Goal: Ask a question: Seek information or help from site administrators or community

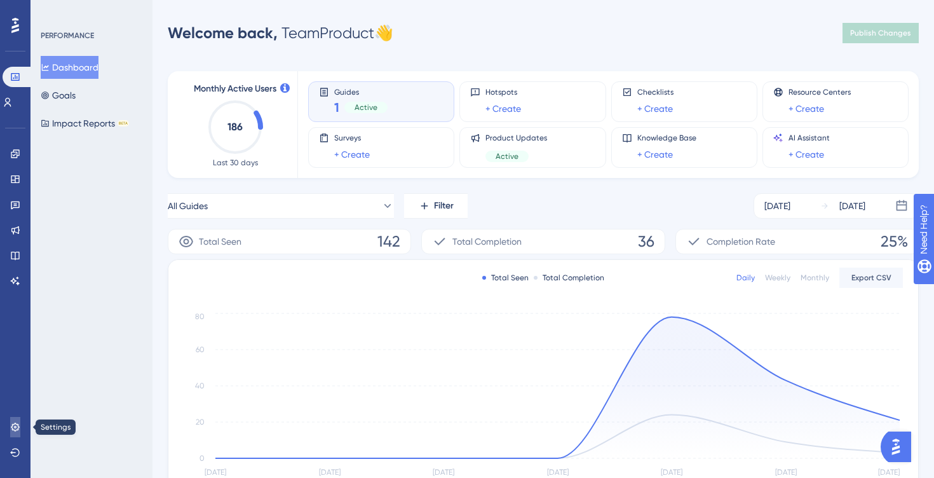
click at [17, 432] on link at bounding box center [15, 427] width 10 height 20
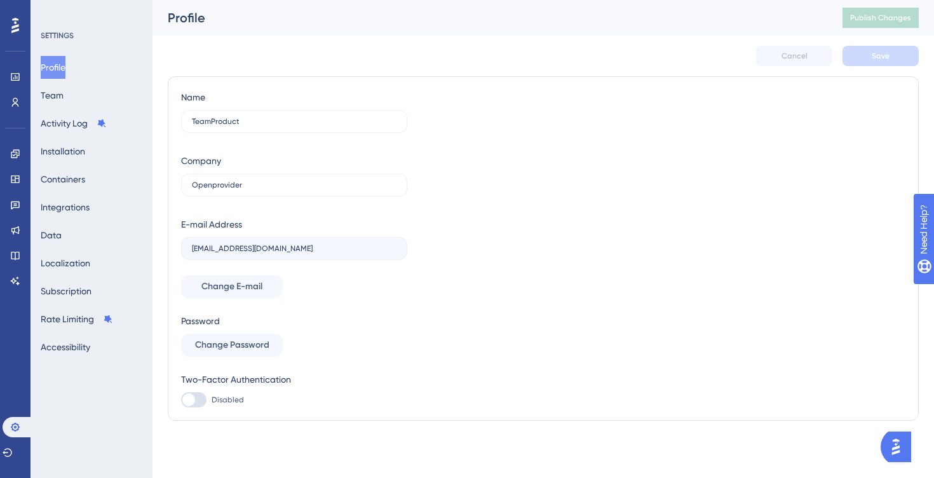
click at [63, 62] on button "Profile" at bounding box center [53, 67] width 25 height 23
click at [64, 97] on button "Team" at bounding box center [52, 95] width 23 height 23
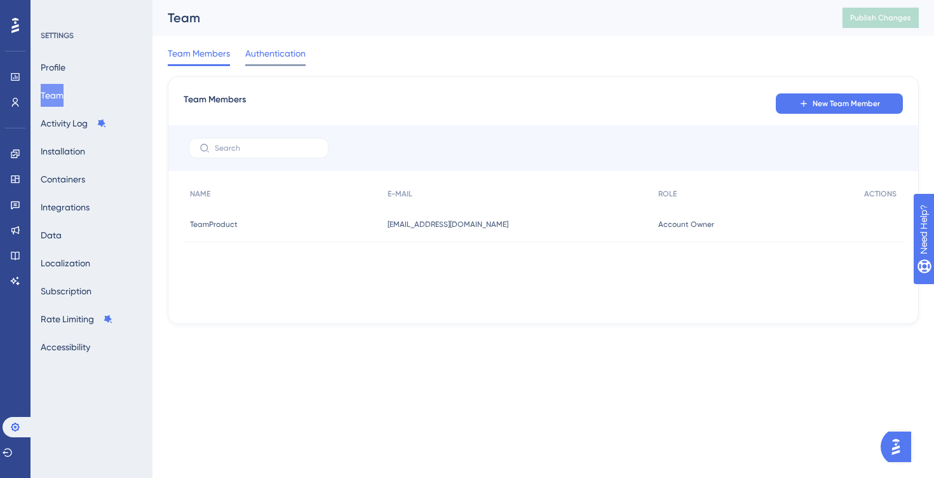
click at [291, 48] on span "Authentication" at bounding box center [275, 53] width 60 height 15
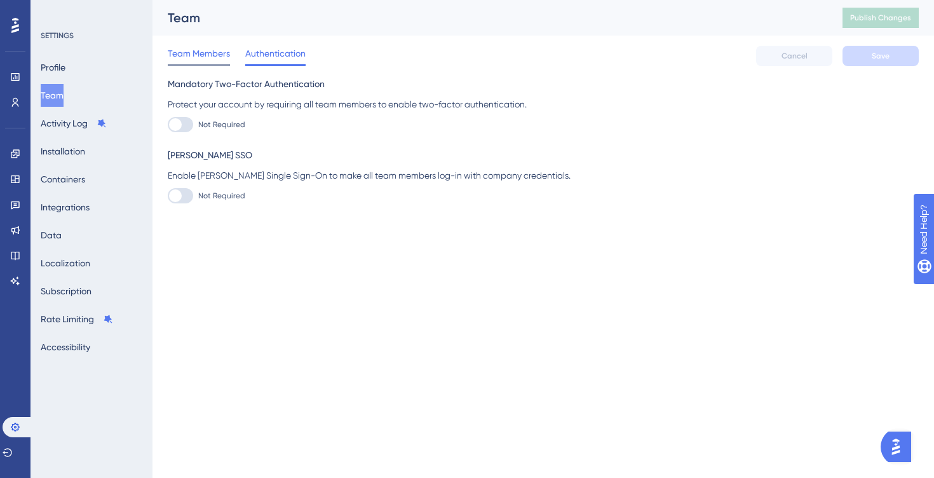
click at [207, 53] on span "Team Members" at bounding box center [199, 53] width 62 height 15
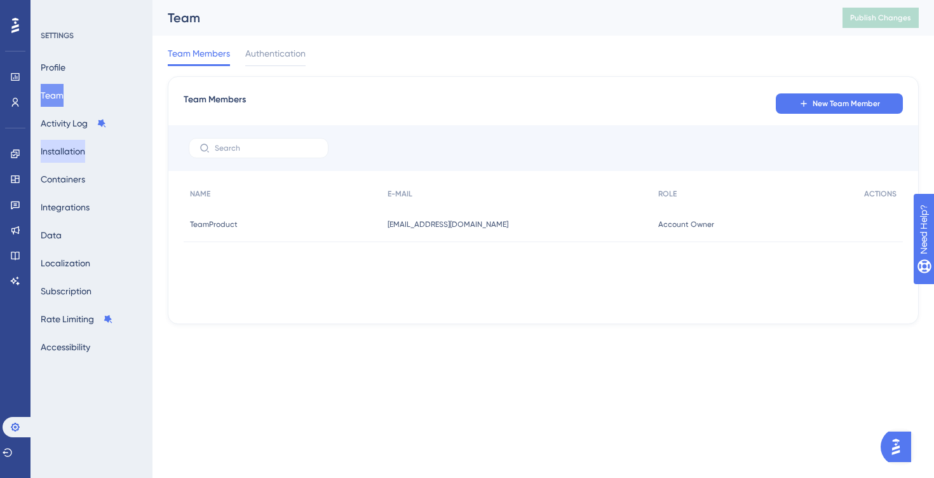
click at [80, 148] on button "Installation" at bounding box center [63, 151] width 44 height 23
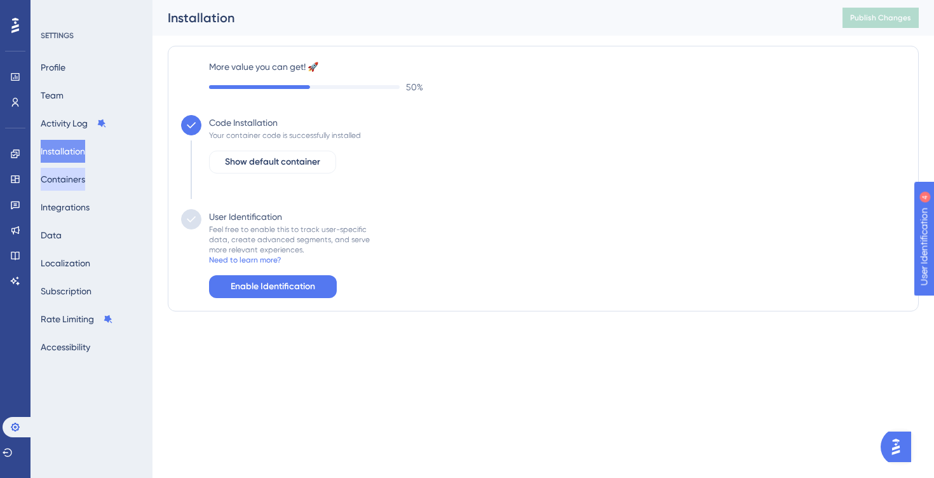
click at [81, 175] on button "Containers" at bounding box center [63, 179] width 44 height 23
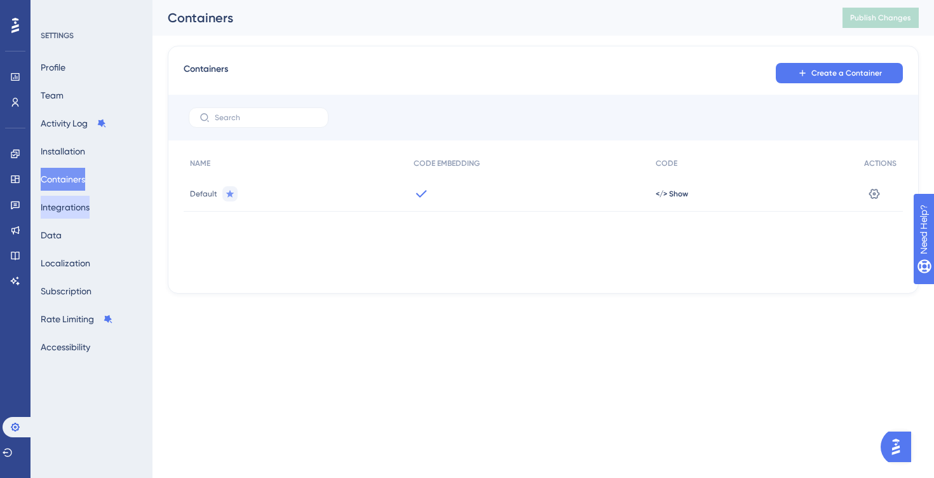
click at [82, 208] on button "Integrations" at bounding box center [65, 207] width 49 height 23
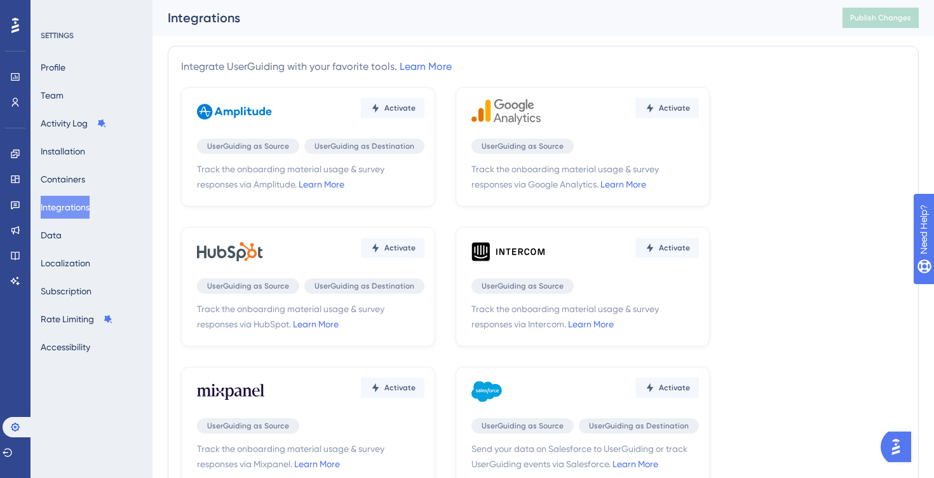
click at [78, 235] on div "Profile Team Activity Log Installation Containers Integrations Data Localizatio…" at bounding box center [92, 207] width 103 height 303
click at [62, 235] on button "Data" at bounding box center [51, 235] width 21 height 23
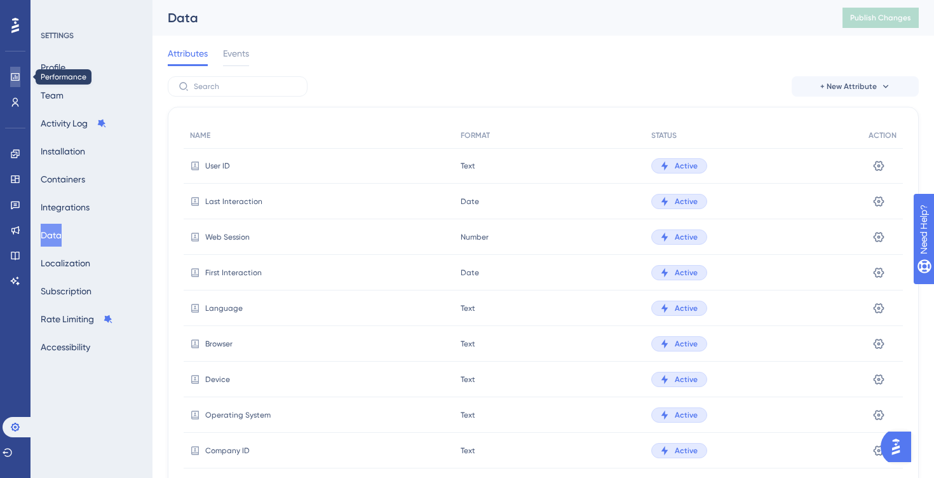
click at [19, 83] on link at bounding box center [15, 77] width 10 height 20
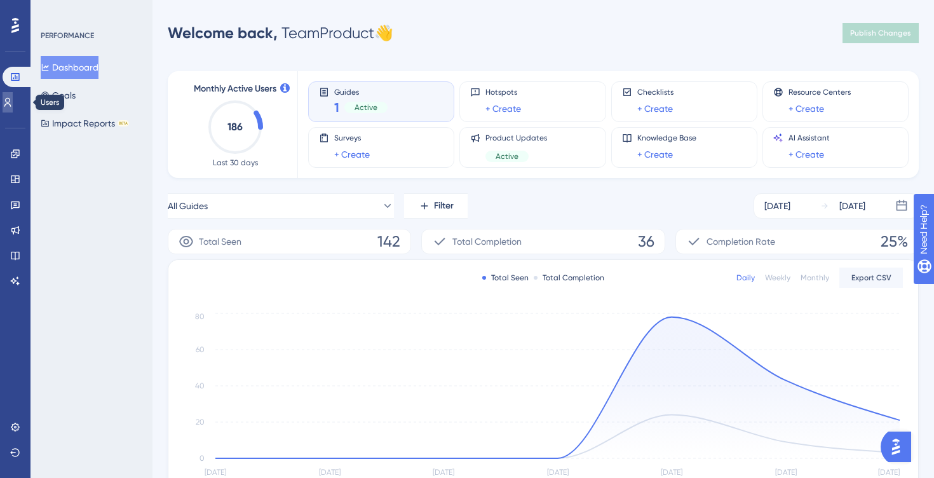
click at [13, 106] on icon at bounding box center [8, 102] width 10 height 10
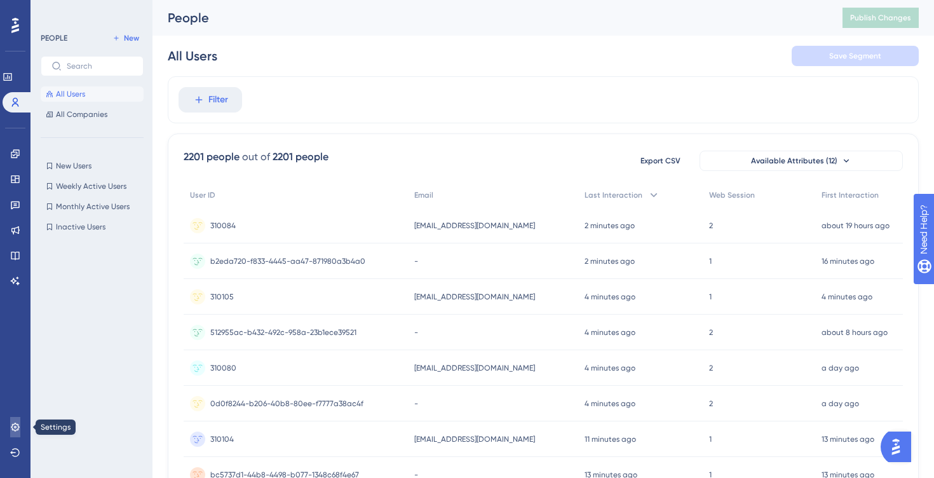
click at [17, 427] on icon at bounding box center [15, 427] width 10 height 10
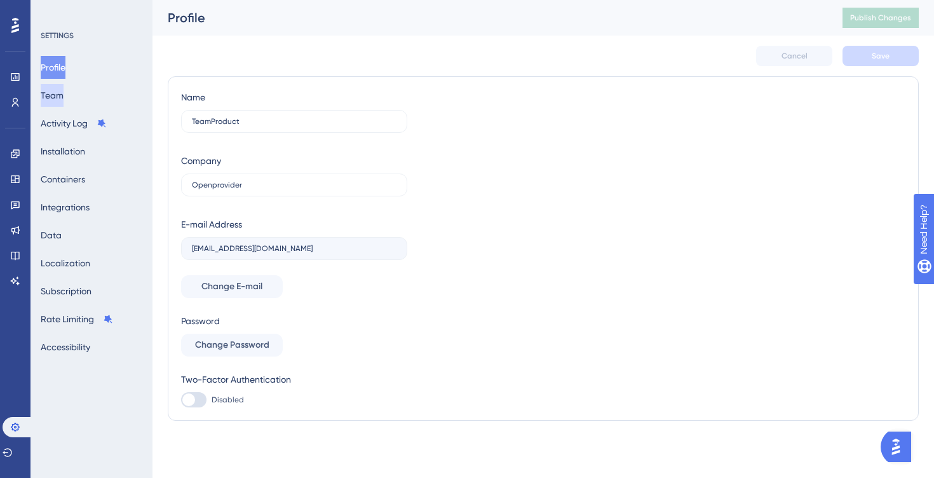
click at [64, 102] on button "Team" at bounding box center [52, 95] width 23 height 23
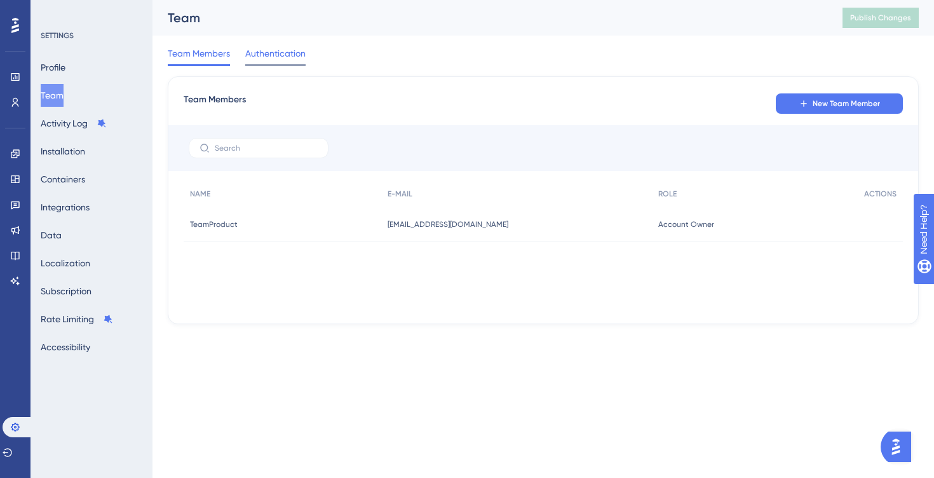
click at [283, 51] on span "Authentication" at bounding box center [275, 53] width 60 height 15
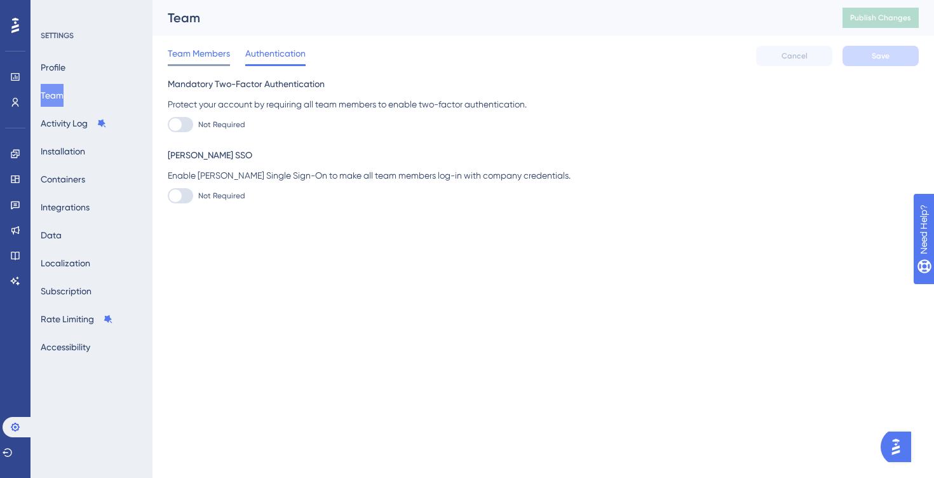
click at [217, 60] on span "Team Members" at bounding box center [199, 53] width 62 height 15
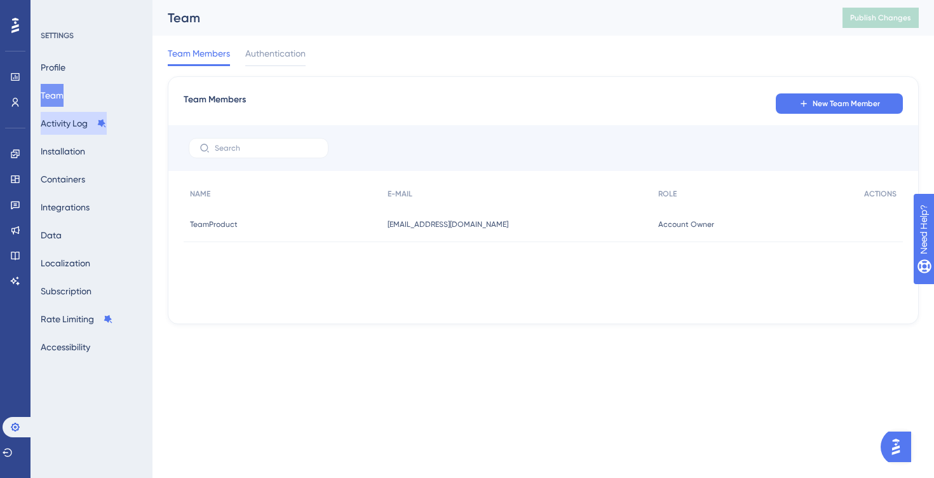
click at [74, 126] on button "Activity Log" at bounding box center [74, 123] width 66 height 23
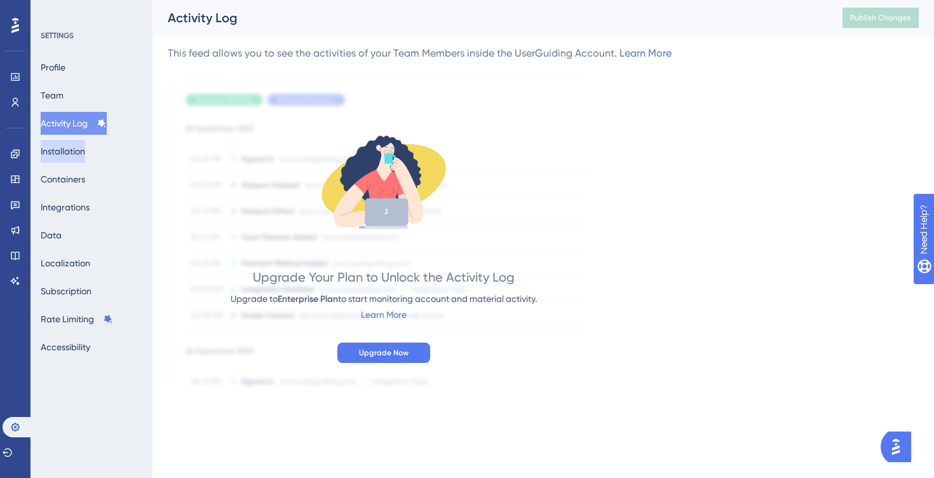
click at [76, 154] on button "Installation" at bounding box center [63, 151] width 44 height 23
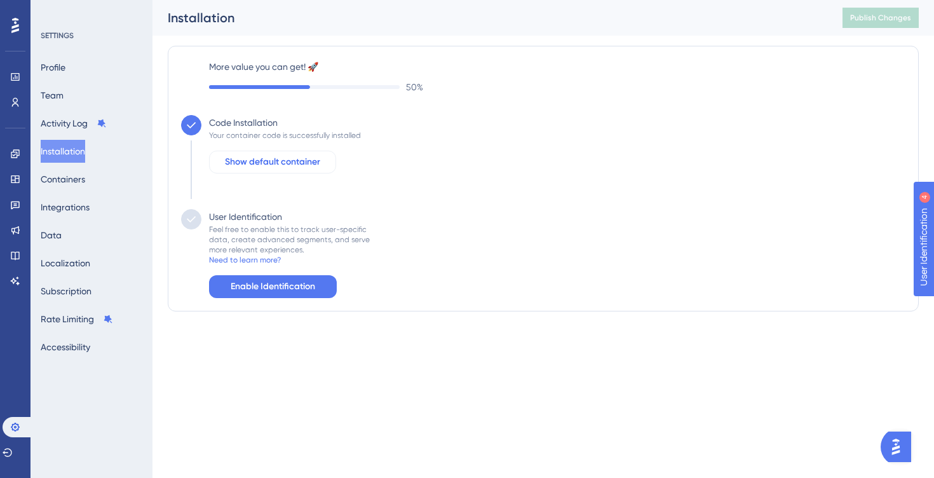
click at [284, 163] on span "Show default container" at bounding box center [272, 161] width 95 height 15
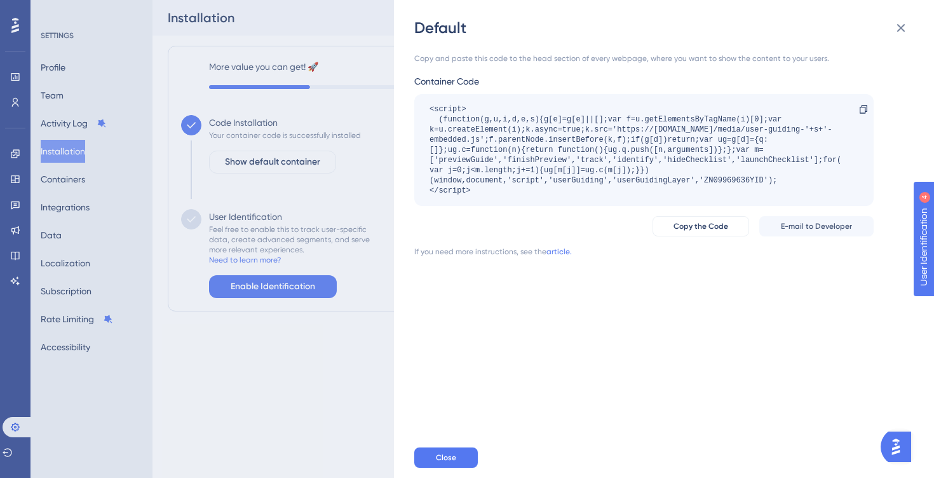
click at [303, 113] on div "Default Copy and paste this code to the head section of every webpage, where yo…" at bounding box center [467, 239] width 934 height 478
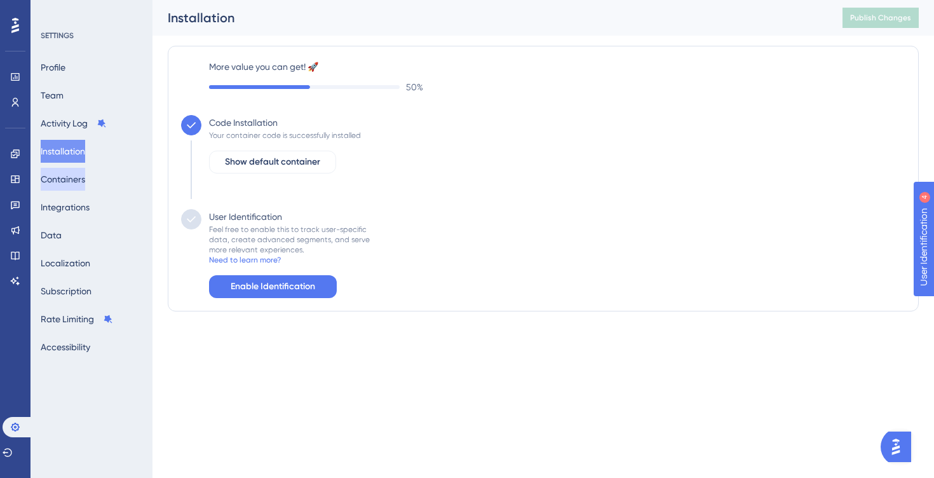
click at [72, 184] on button "Containers" at bounding box center [63, 179] width 44 height 23
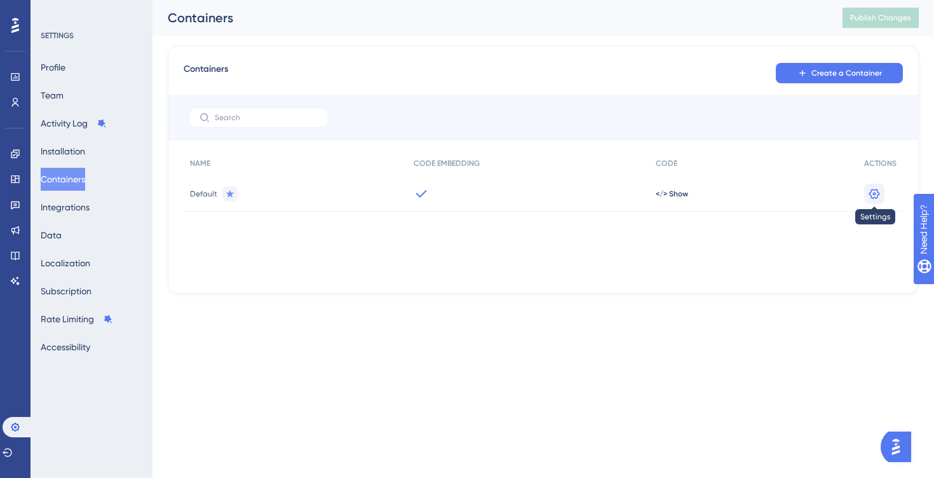
click at [876, 196] on icon at bounding box center [874, 194] width 13 height 13
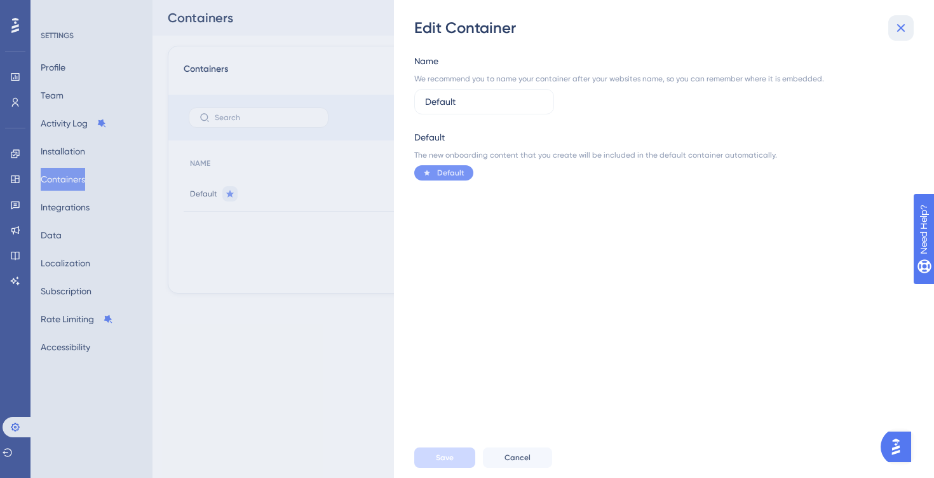
click at [899, 31] on icon at bounding box center [901, 27] width 15 height 15
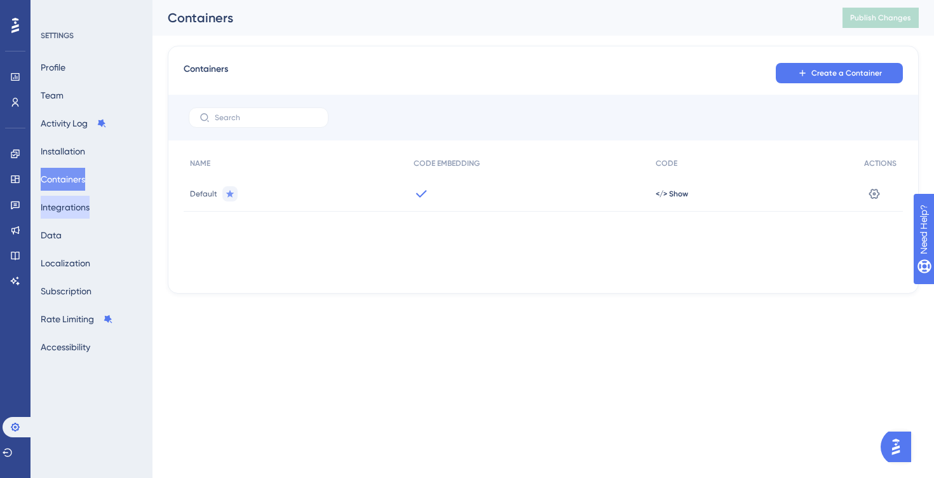
click at [85, 212] on button "Integrations" at bounding box center [65, 207] width 49 height 23
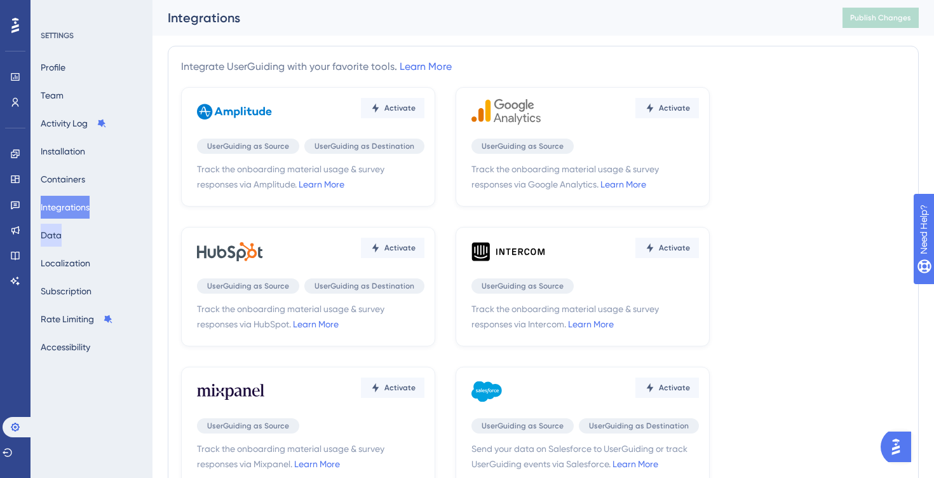
click at [62, 237] on button "Data" at bounding box center [51, 235] width 21 height 23
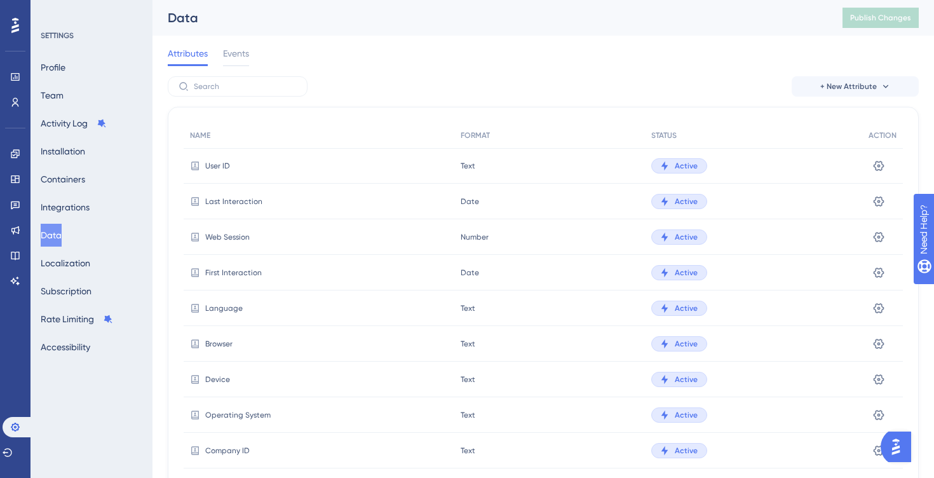
click at [222, 168] on span "User ID" at bounding box center [217, 166] width 25 height 10
click at [245, 53] on span "Events" at bounding box center [236, 53] width 26 height 15
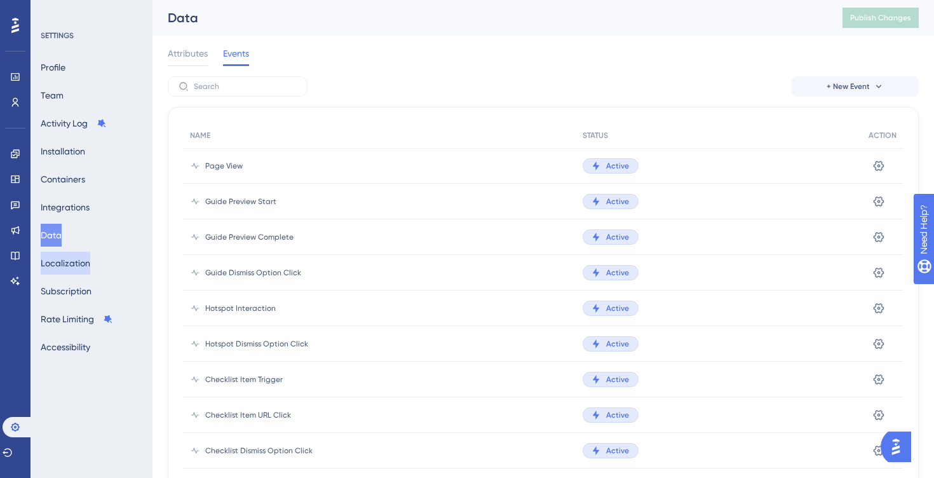
click at [80, 270] on button "Localization" at bounding box center [66, 263] width 50 height 23
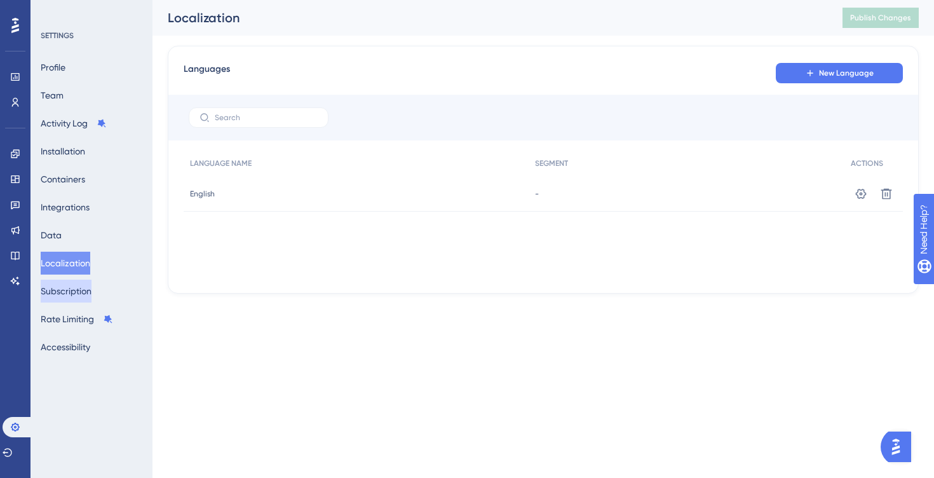
click at [81, 292] on button "Subscription" at bounding box center [66, 291] width 51 height 23
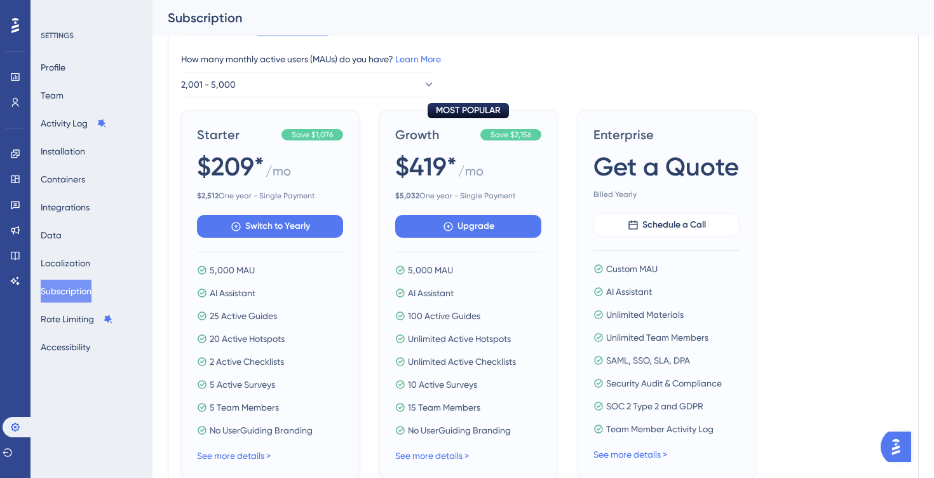
scroll to position [602, 0]
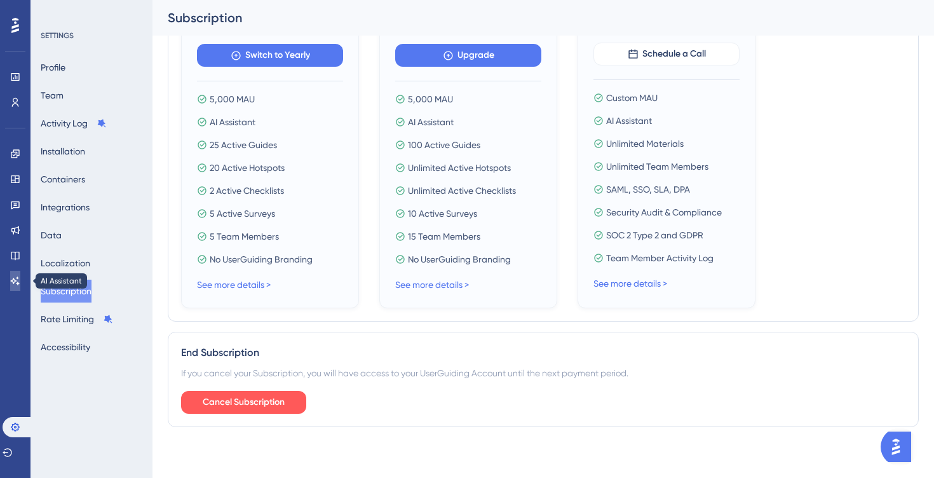
click at [19, 282] on icon at bounding box center [15, 281] width 10 height 10
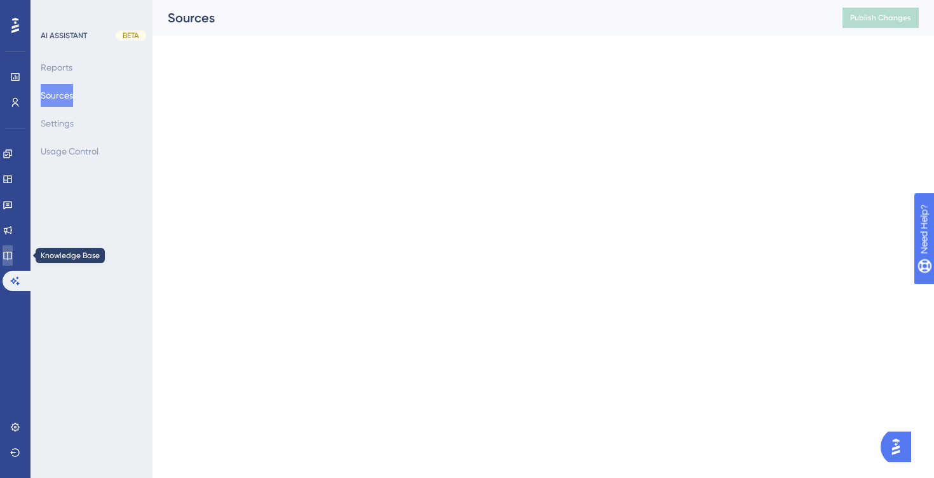
click at [13, 260] on icon at bounding box center [8, 255] width 10 height 10
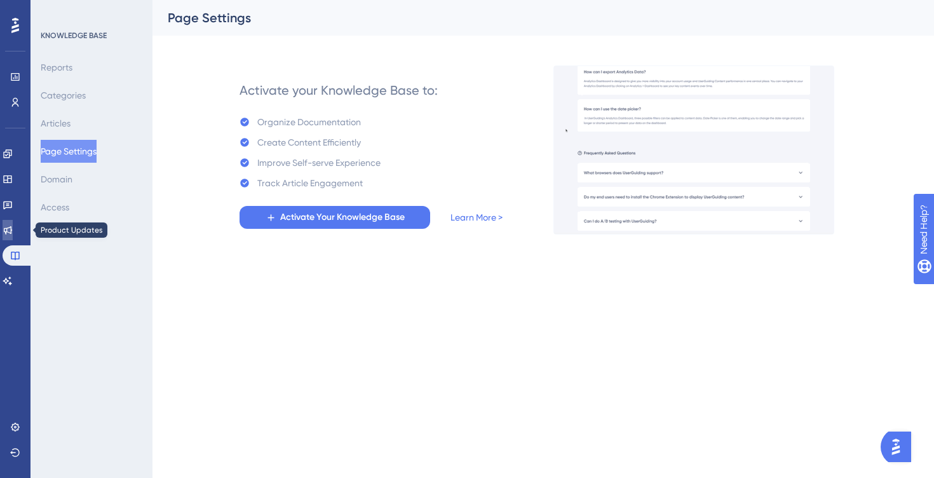
click at [13, 229] on icon at bounding box center [8, 230] width 10 height 10
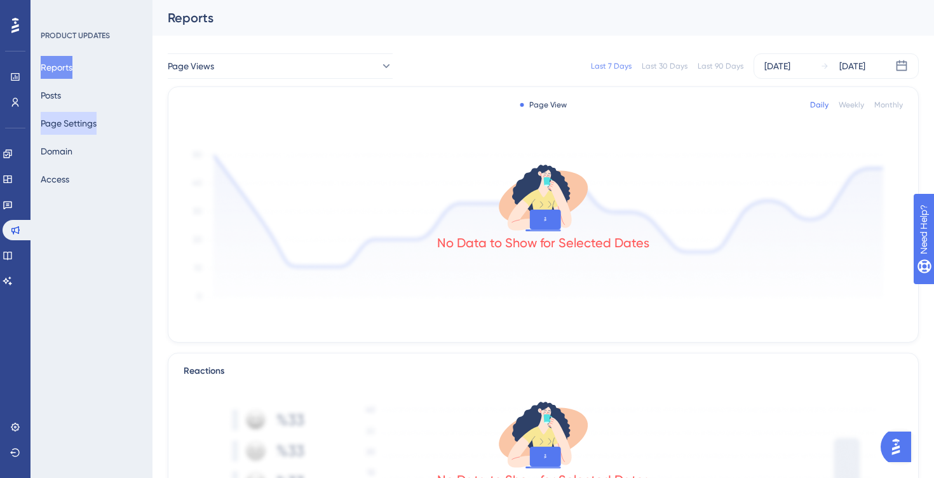
click at [92, 126] on button "Page Settings" at bounding box center [69, 123] width 56 height 23
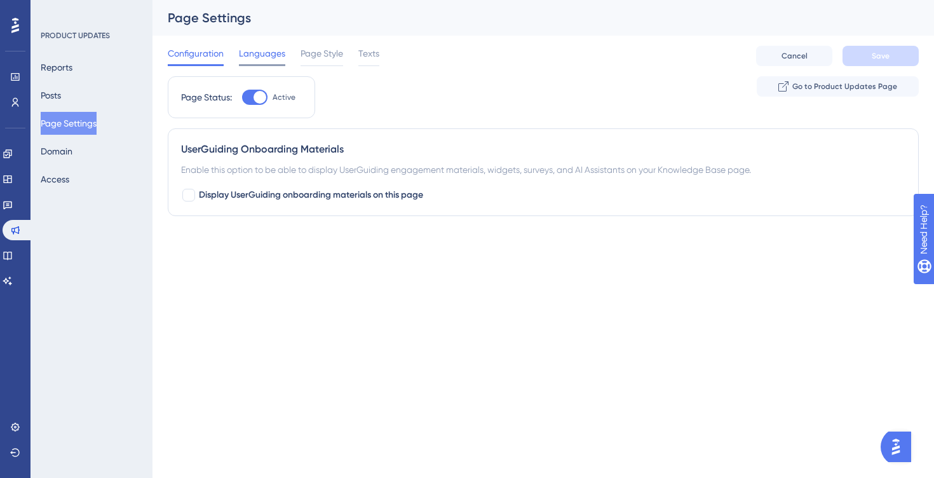
click at [253, 52] on span "Languages" at bounding box center [262, 53] width 46 height 15
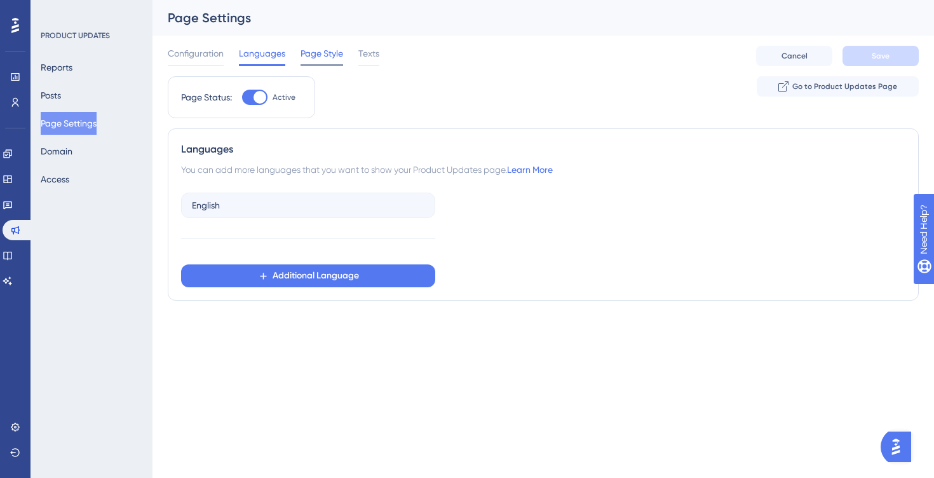
click at [308, 53] on span "Page Style" at bounding box center [322, 53] width 43 height 15
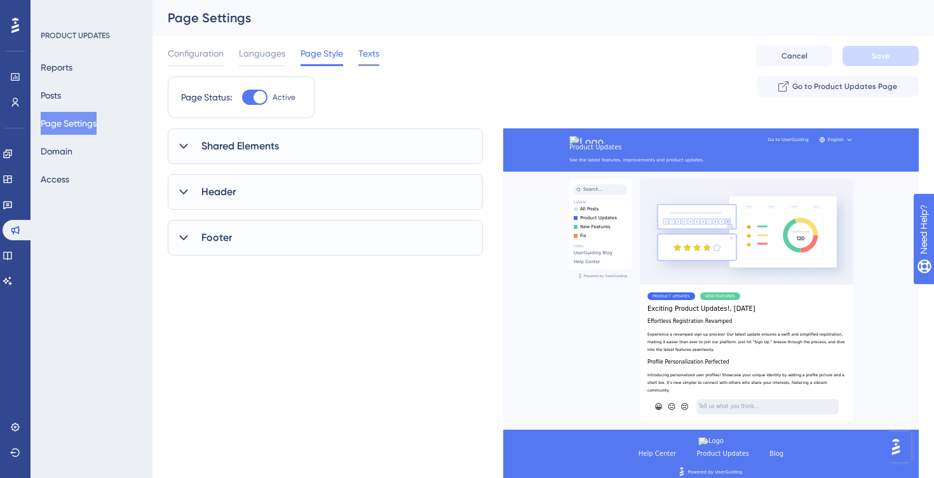
click at [367, 56] on span "Texts" at bounding box center [369, 53] width 21 height 15
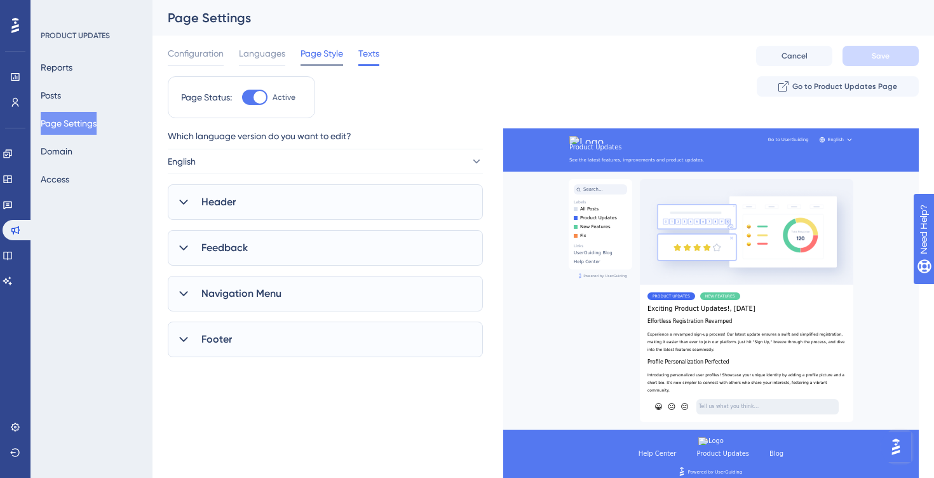
click at [313, 60] on span "Page Style" at bounding box center [322, 53] width 43 height 15
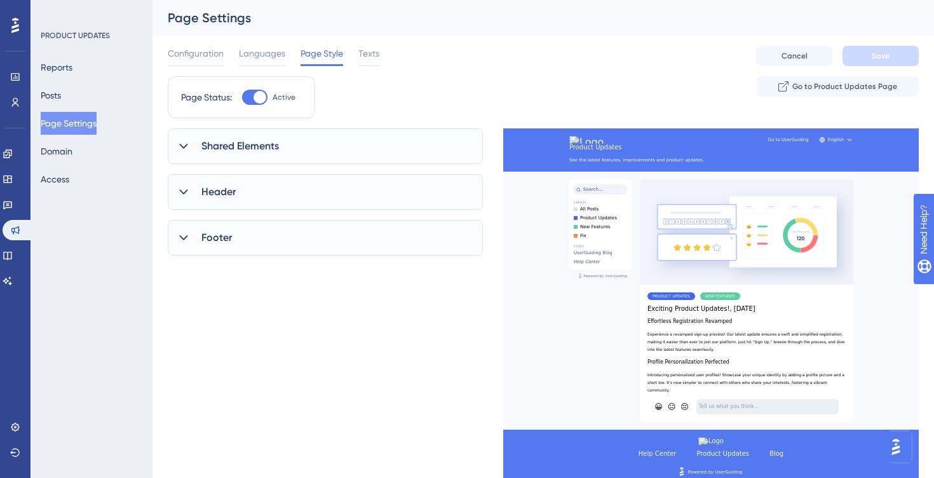
click at [184, 151] on icon at bounding box center [183, 146] width 13 height 13
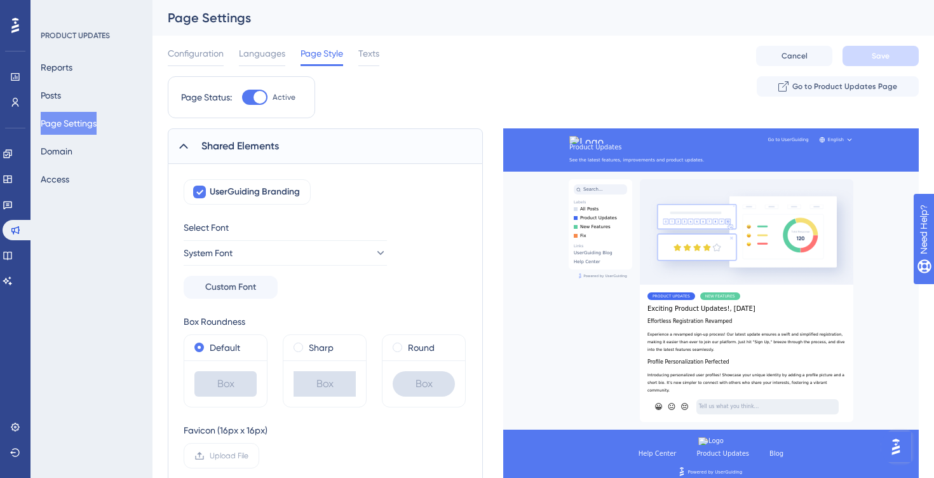
click at [184, 151] on icon at bounding box center [183, 146] width 13 height 13
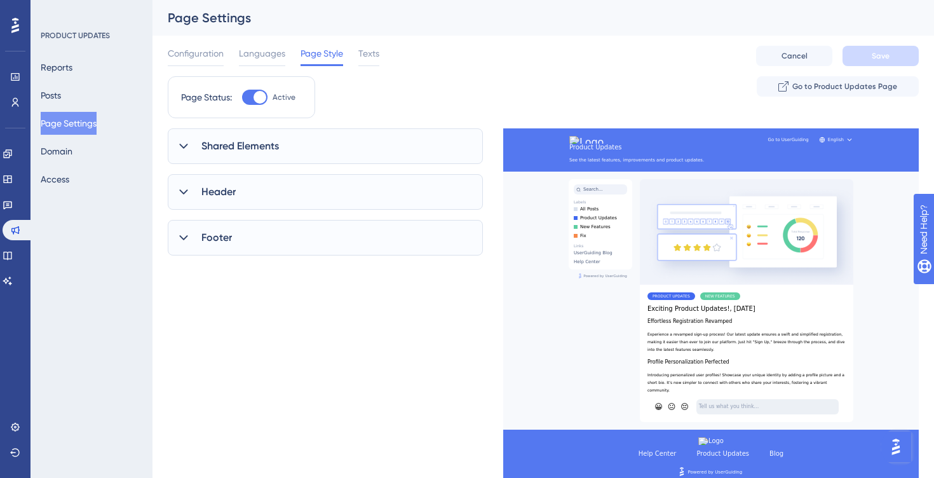
click at [186, 238] on icon at bounding box center [183, 237] width 8 height 5
click at [72, 65] on button "Reports" at bounding box center [57, 67] width 32 height 23
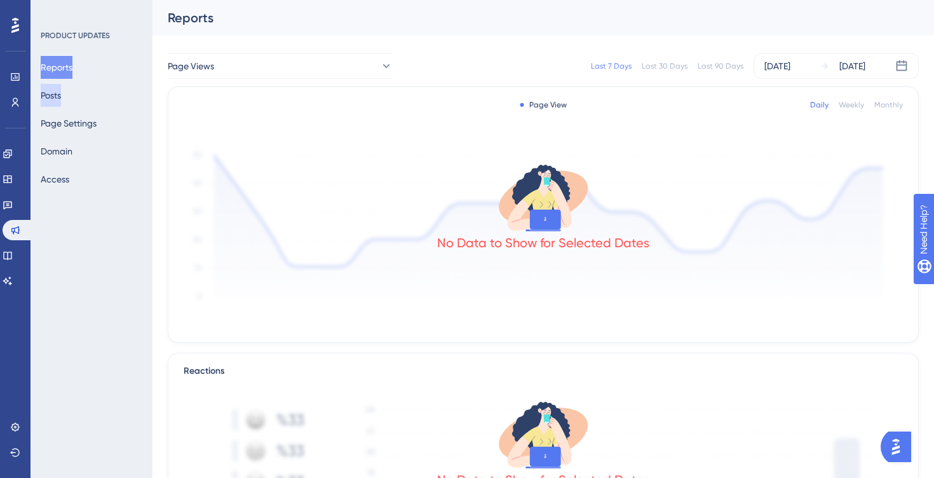
click at [60, 97] on button "Posts" at bounding box center [51, 95] width 20 height 23
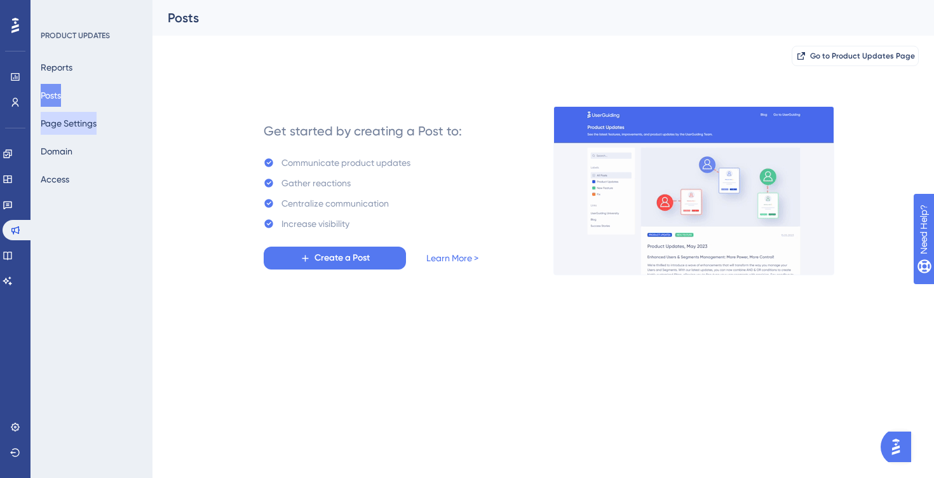
click at [71, 128] on button "Page Settings" at bounding box center [69, 123] width 56 height 23
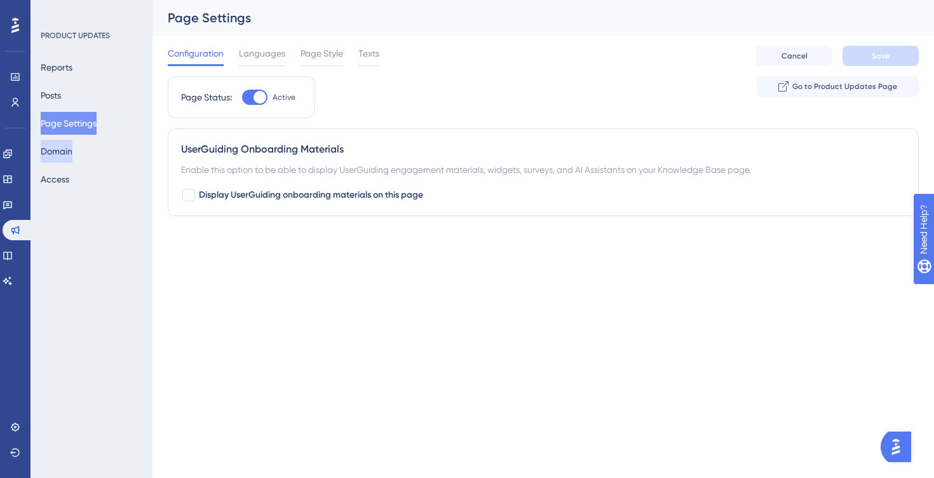
click at [72, 147] on button "Domain" at bounding box center [57, 151] width 32 height 23
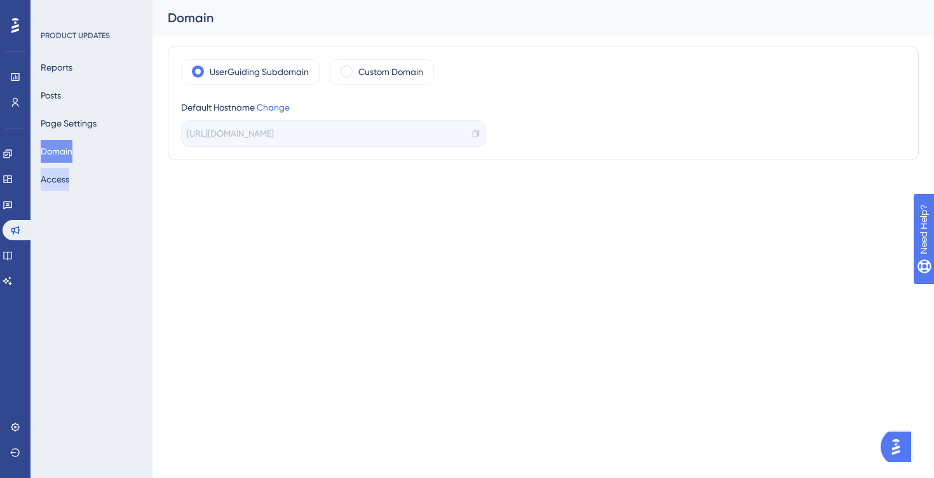
click at [69, 182] on button "Access" at bounding box center [55, 179] width 29 height 23
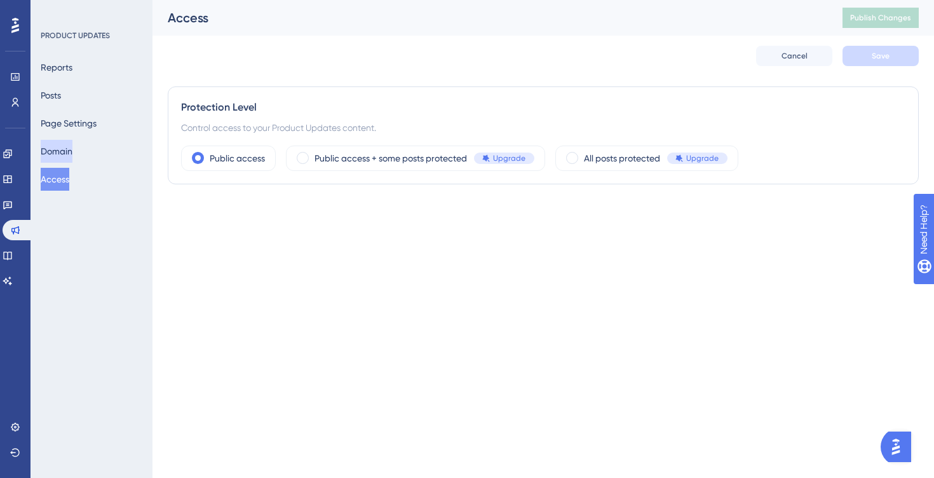
click at [72, 151] on button "Domain" at bounding box center [57, 151] width 32 height 23
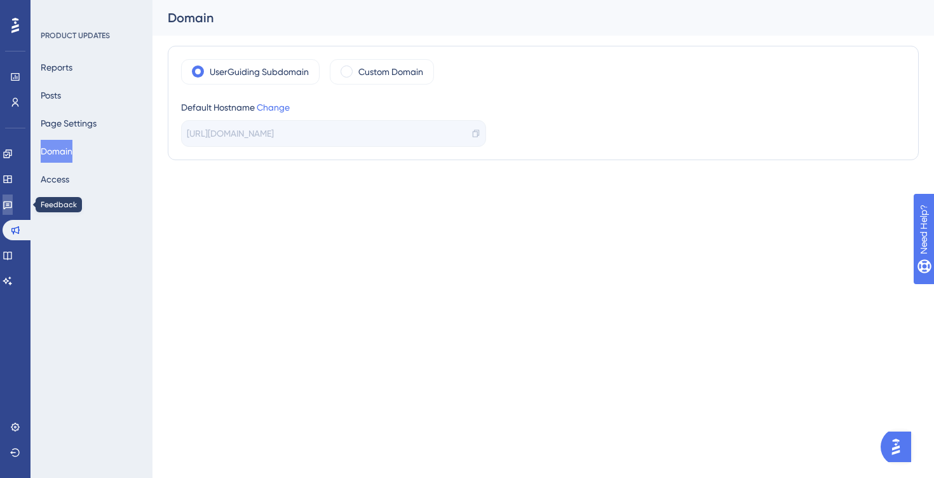
click at [13, 210] on link at bounding box center [8, 205] width 10 height 20
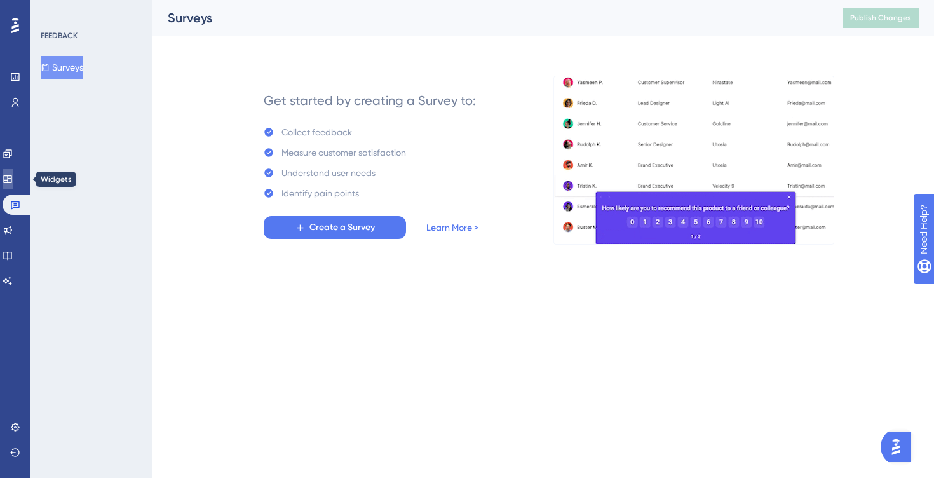
click at [11, 175] on icon at bounding box center [7, 179] width 8 height 8
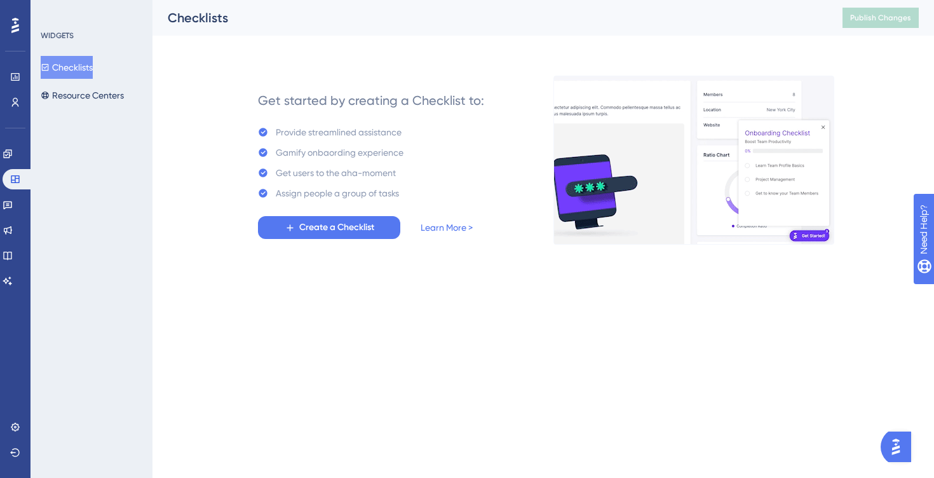
click at [18, 33] on icon at bounding box center [15, 25] width 8 height 17
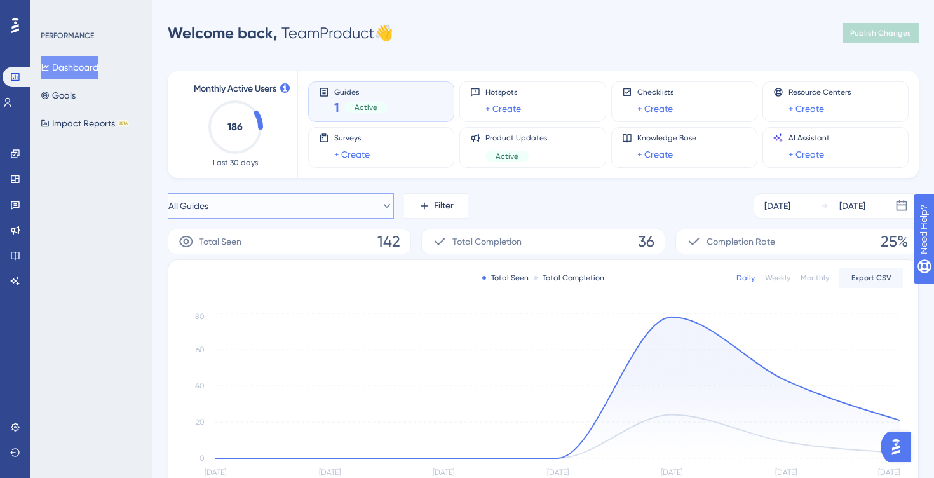
click at [381, 207] on icon at bounding box center [387, 206] width 13 height 13
click at [370, 208] on button "All Guides" at bounding box center [281, 205] width 226 height 25
click at [76, 99] on button "Goals" at bounding box center [58, 95] width 35 height 23
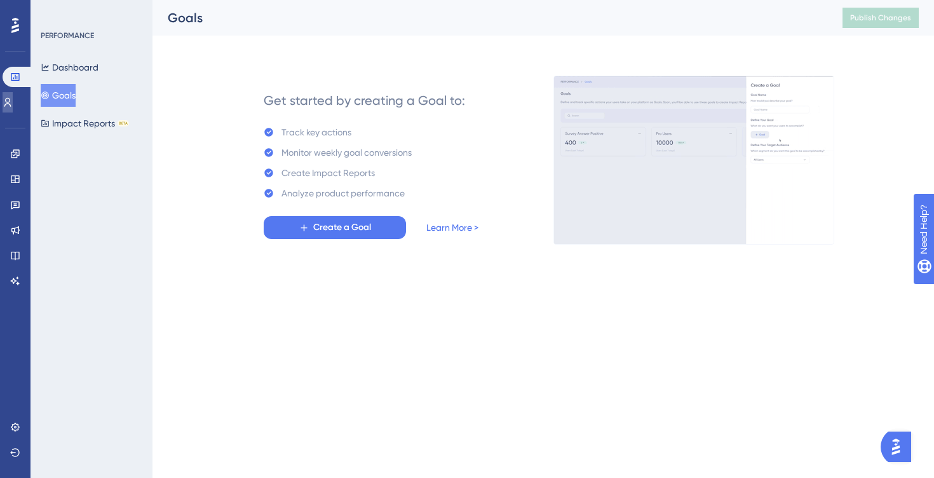
click at [13, 107] on icon at bounding box center [8, 102] width 10 height 10
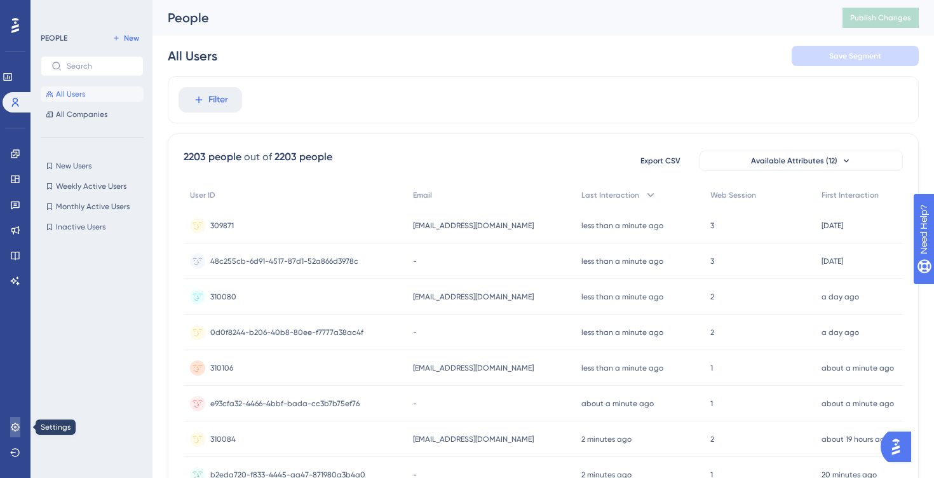
click at [15, 430] on icon at bounding box center [15, 427] width 10 height 10
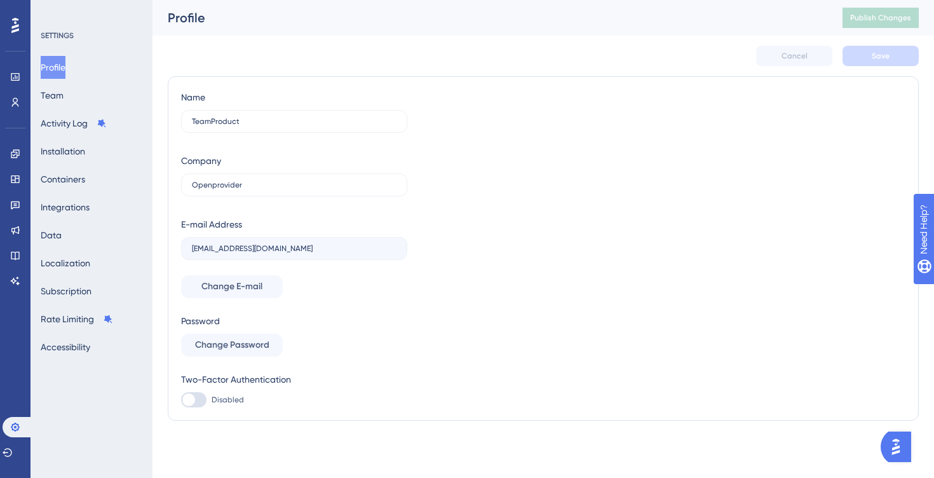
click at [48, 33] on div "SETTINGS" at bounding box center [92, 36] width 103 height 10
click at [14, 430] on icon at bounding box center [15, 427] width 8 height 8
click at [62, 233] on button "Data" at bounding box center [51, 235] width 21 height 23
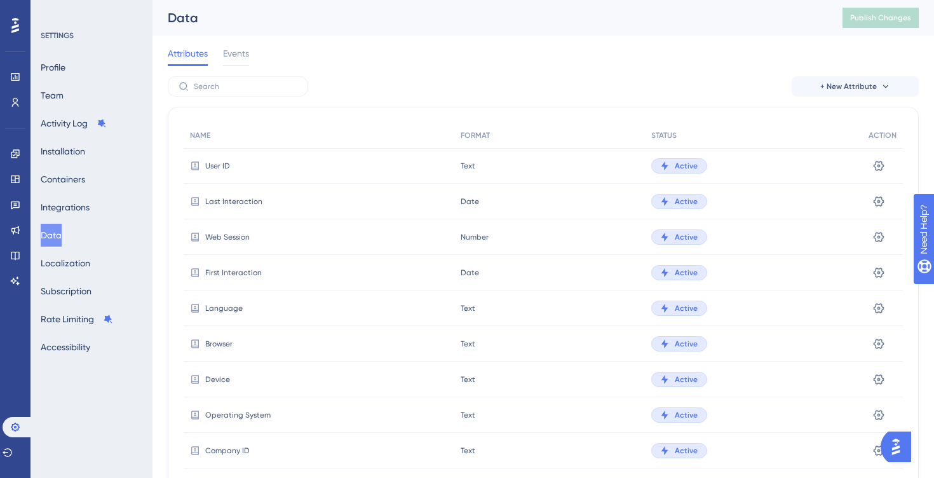
click at [219, 167] on span "User ID" at bounding box center [217, 166] width 25 height 10
click at [874, 162] on icon at bounding box center [879, 166] width 13 height 13
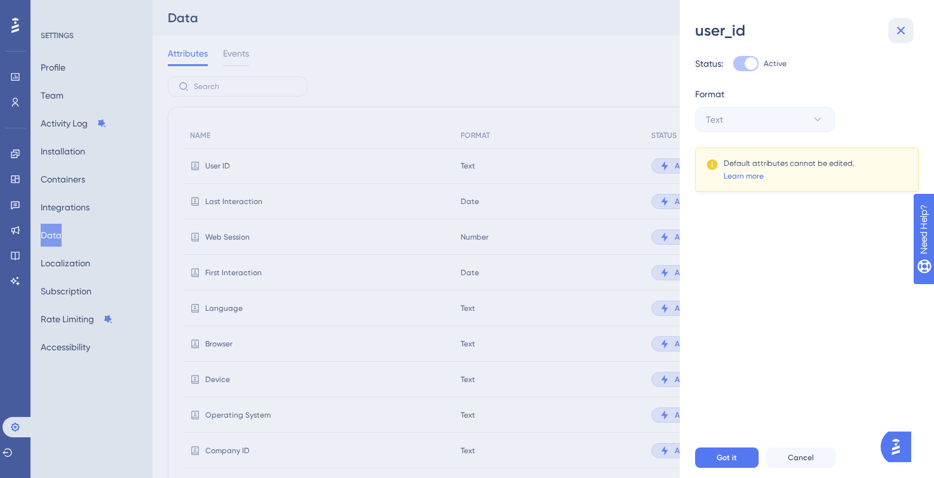
click at [908, 34] on icon at bounding box center [901, 30] width 15 height 15
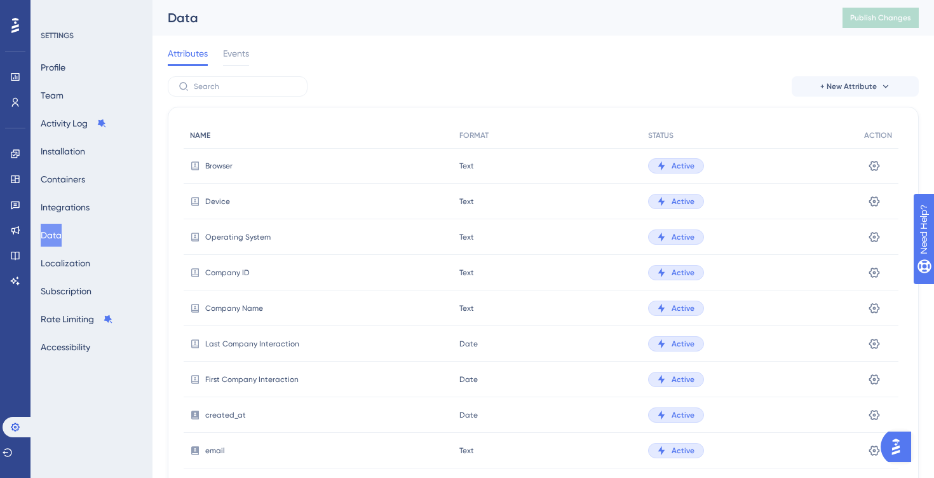
scroll to position [50, 0]
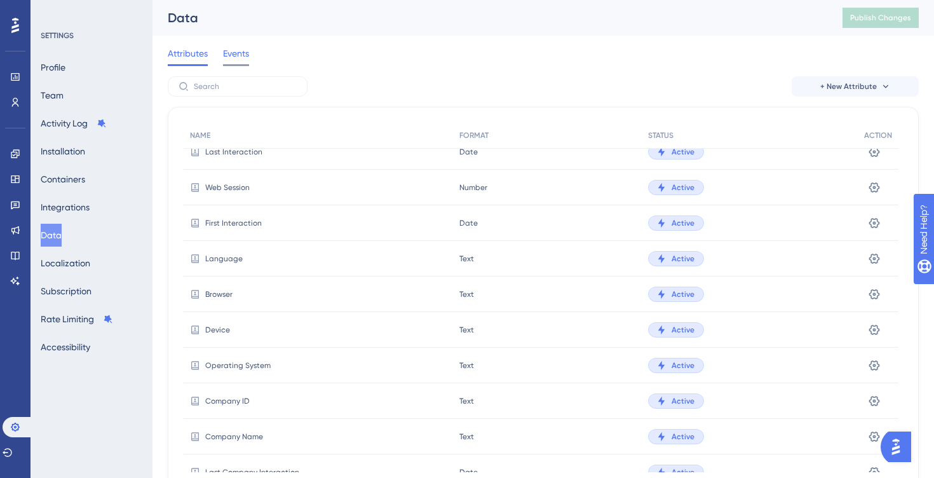
click at [243, 47] on span "Events" at bounding box center [236, 53] width 26 height 15
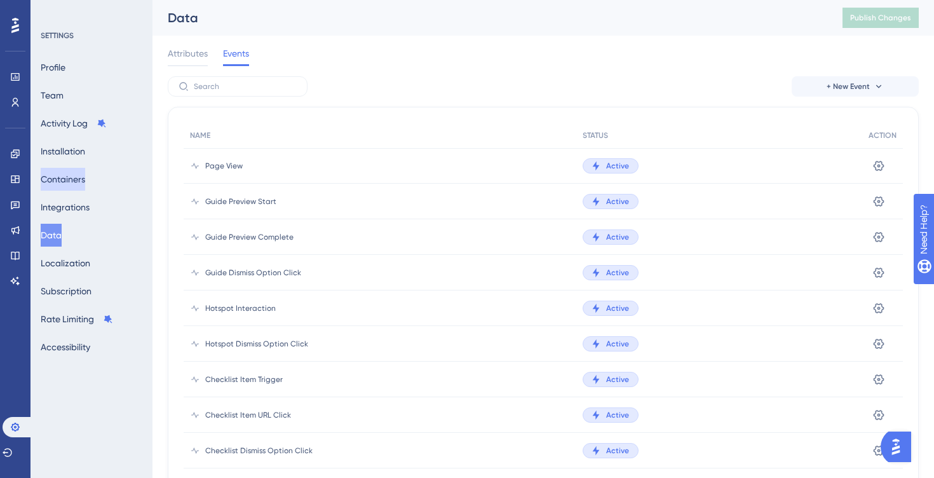
click at [85, 174] on button "Containers" at bounding box center [63, 179] width 44 height 23
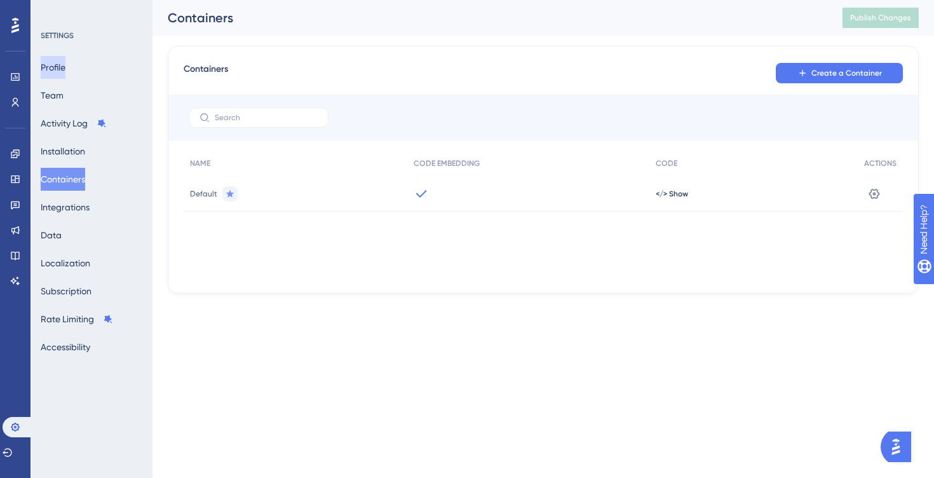
click at [65, 67] on button "Profile" at bounding box center [53, 67] width 25 height 23
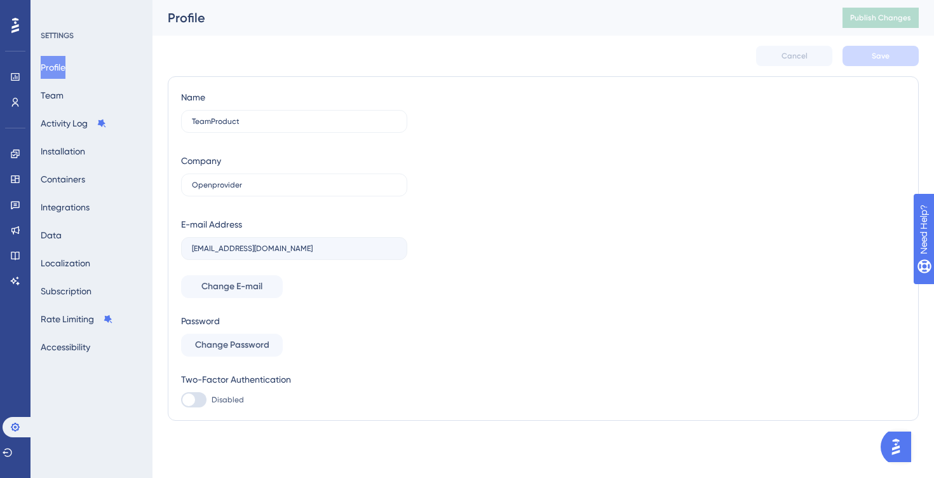
click at [901, 447] on img "Open AI Assistant Launcher" at bounding box center [896, 446] width 23 height 23
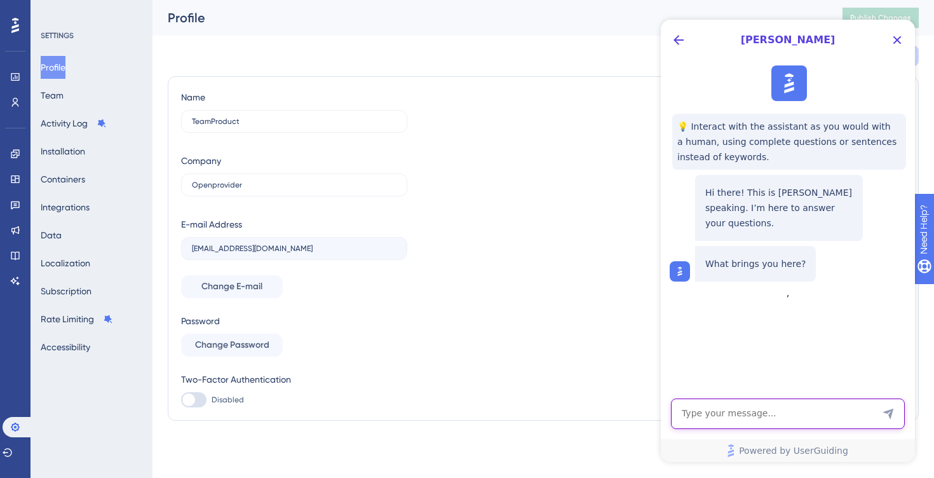
click at [803, 413] on textarea "AI Assistant Text Input" at bounding box center [788, 414] width 234 height 31
type textarea "How I can get my material ID?"
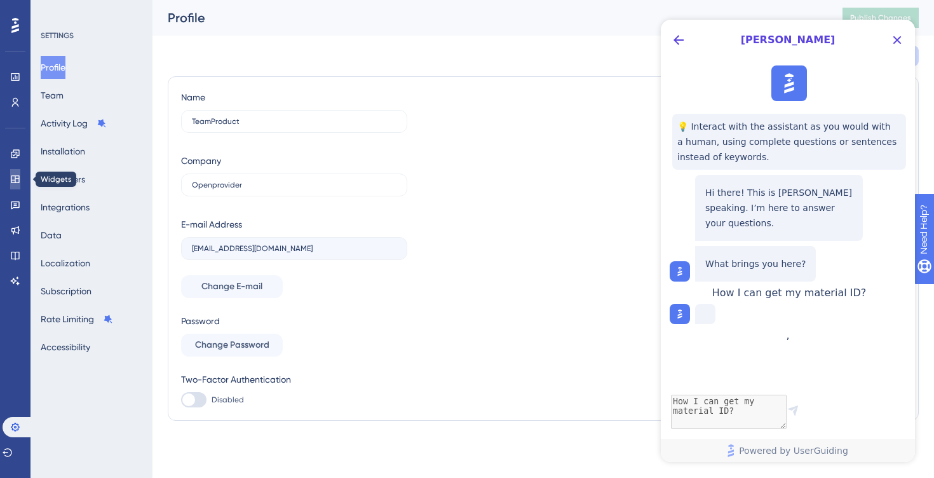
click at [17, 182] on icon at bounding box center [15, 179] width 8 height 8
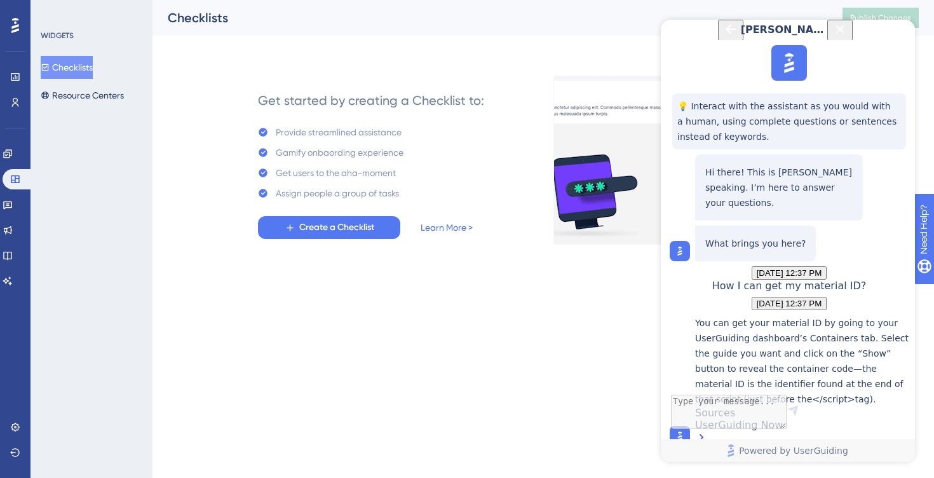
scroll to position [184, 0]
click at [755, 419] on div "UserGuiding Now" at bounding box center [802, 432] width 214 height 27
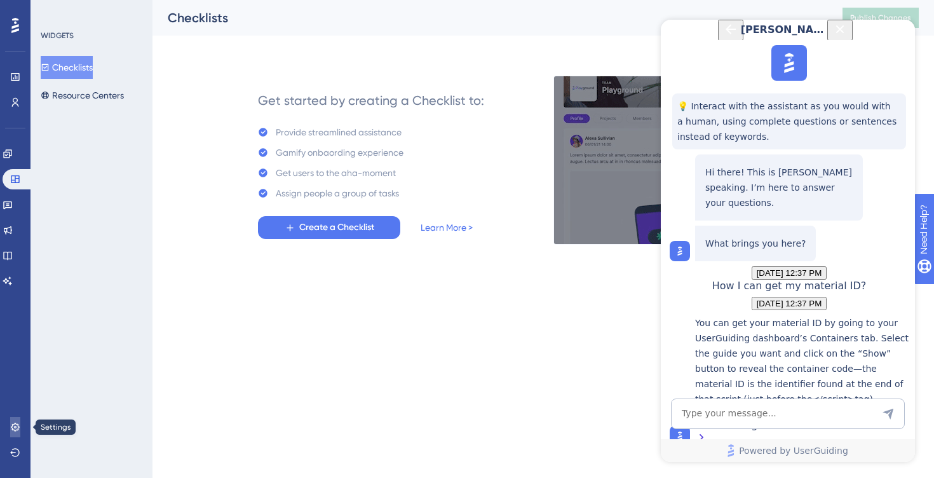
click at [12, 428] on icon at bounding box center [15, 427] width 8 height 8
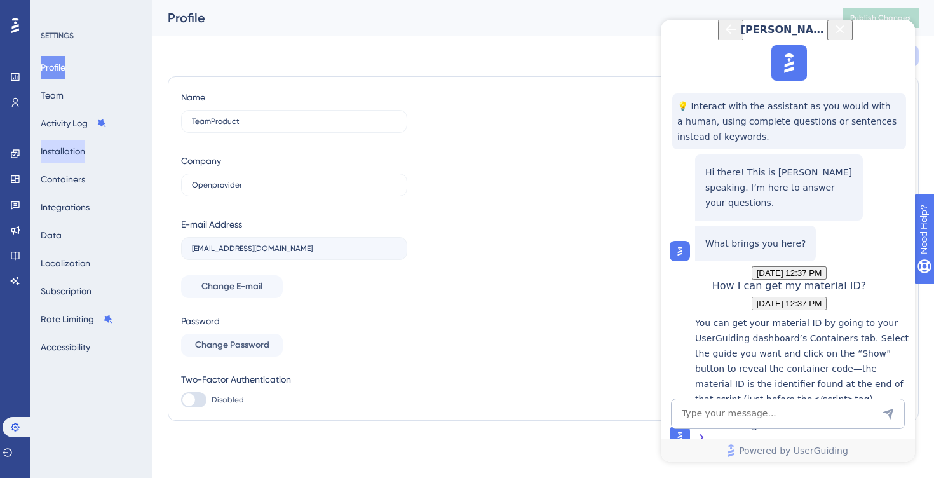
click at [77, 146] on button "Installation" at bounding box center [63, 151] width 44 height 23
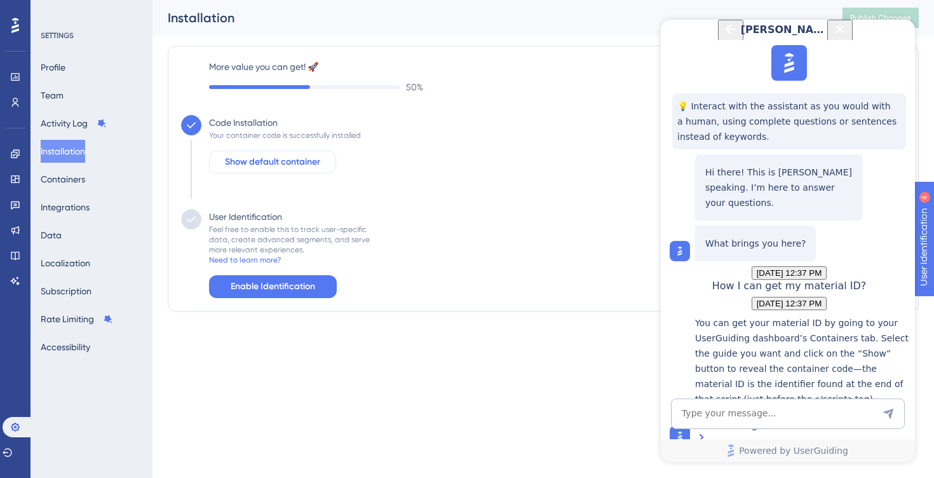
click at [296, 161] on span "Show default container" at bounding box center [272, 161] width 95 height 15
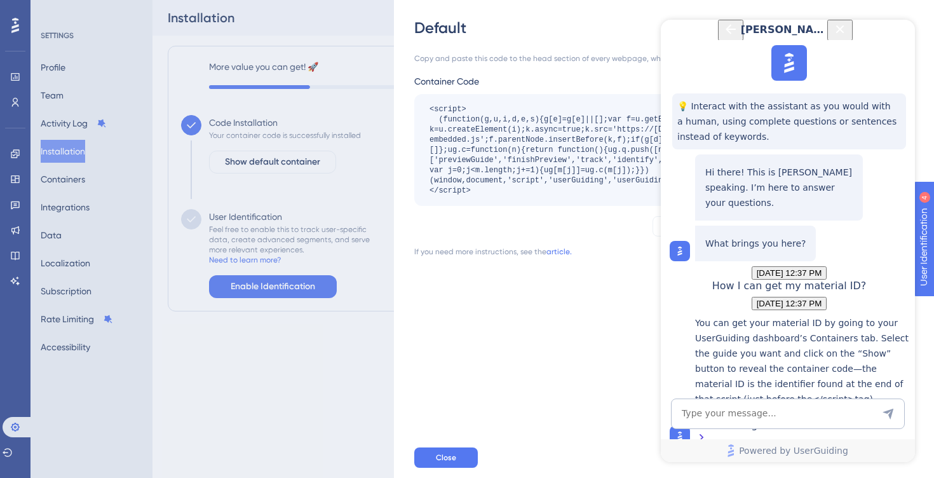
click at [845, 33] on icon "Close Button" at bounding box center [841, 29] width 8 height 8
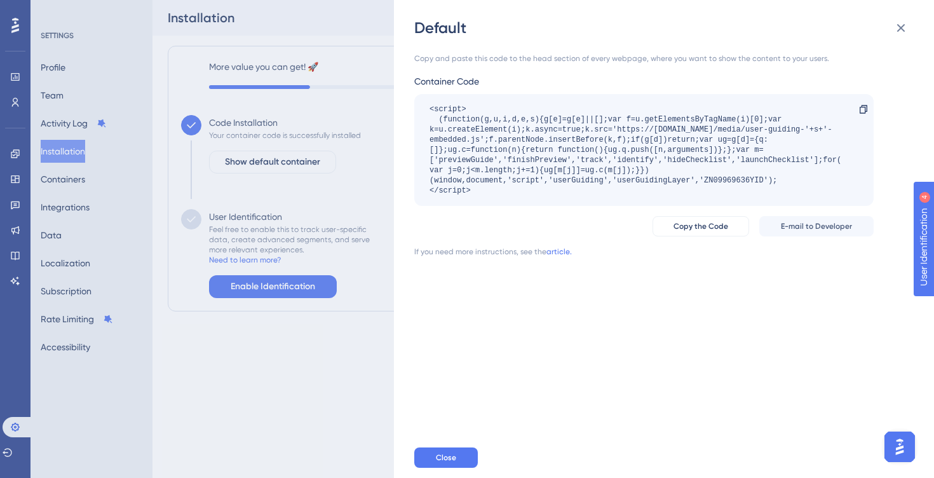
click at [734, 181] on div "<script> (function(g,u,i,d,e,s){g[e]=g[e]||[];var f=u.getElementsByTagName(i)[0…" at bounding box center [638, 150] width 416 height 92
copy div "ZN09969636YID"
click at [894, 446] on img "Open AI Assistant Launcher" at bounding box center [900, 446] width 23 height 23
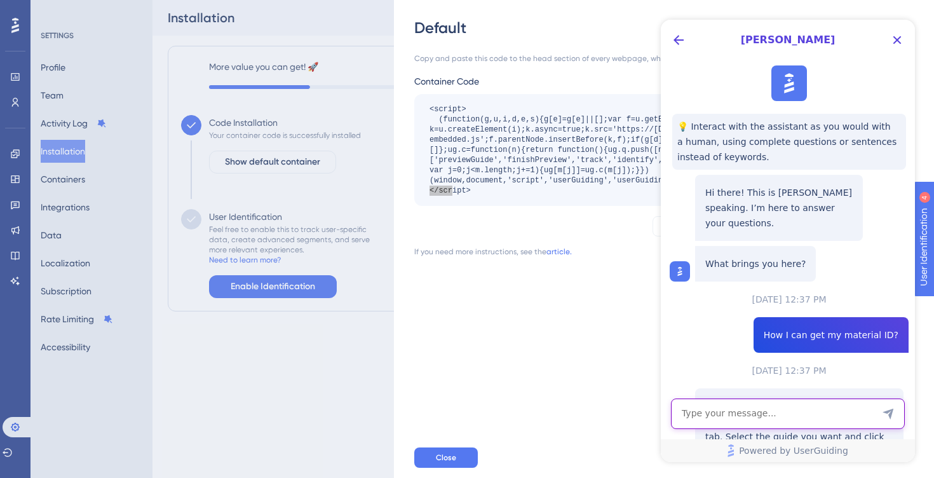
click at [830, 406] on textarea "AI Assistant Text Input" at bounding box center [788, 414] width 234 height 31
type textarea "and how i can get user id?"
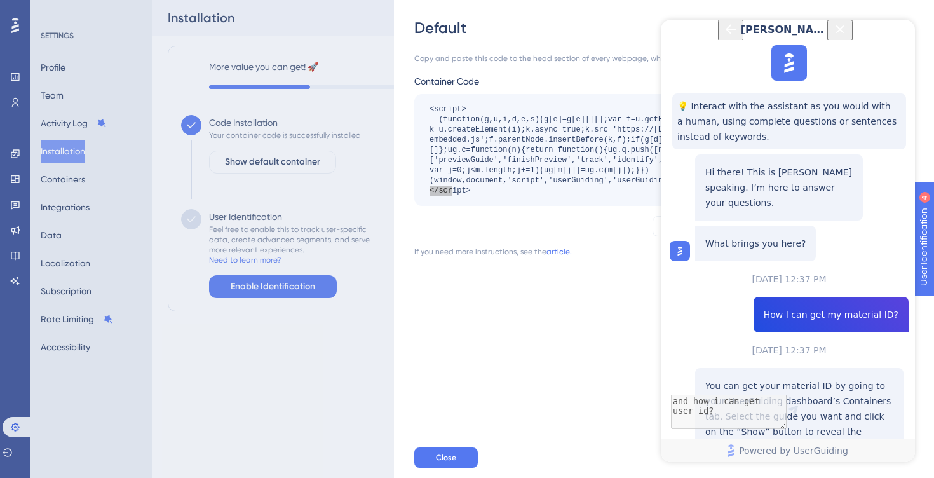
scroll to position [268, 0]
click at [15, 81] on div "Default Copy and paste this code to the head section of every webpage, where yo…" at bounding box center [467, 239] width 934 height 478
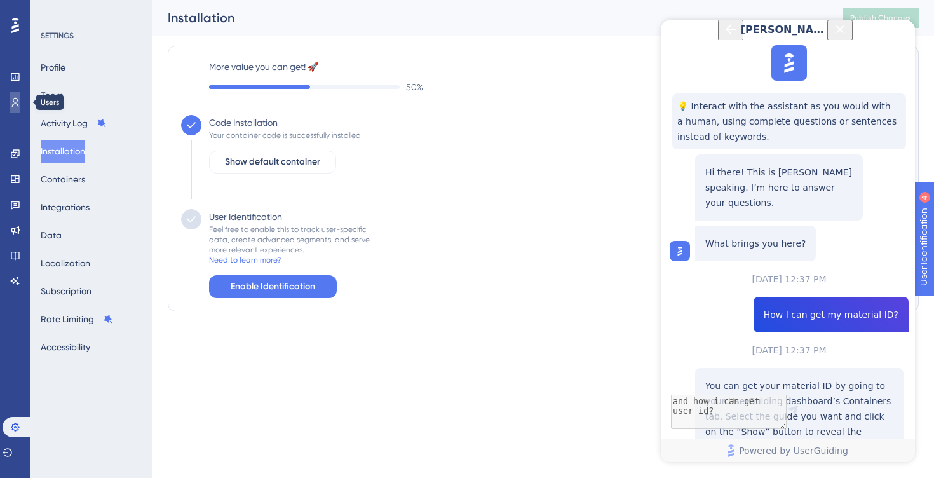
click at [20, 104] on link at bounding box center [15, 102] width 10 height 20
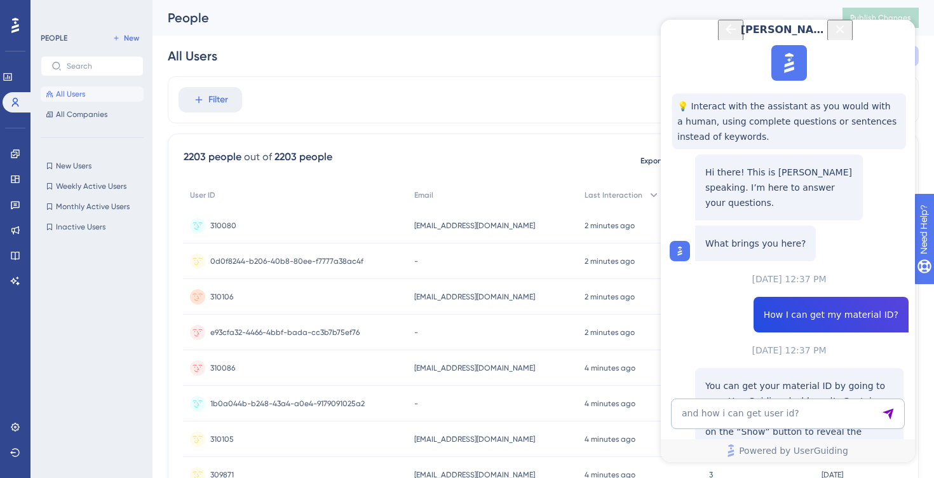
scroll to position [475, 0]
click at [17, 31] on icon at bounding box center [15, 25] width 8 height 15
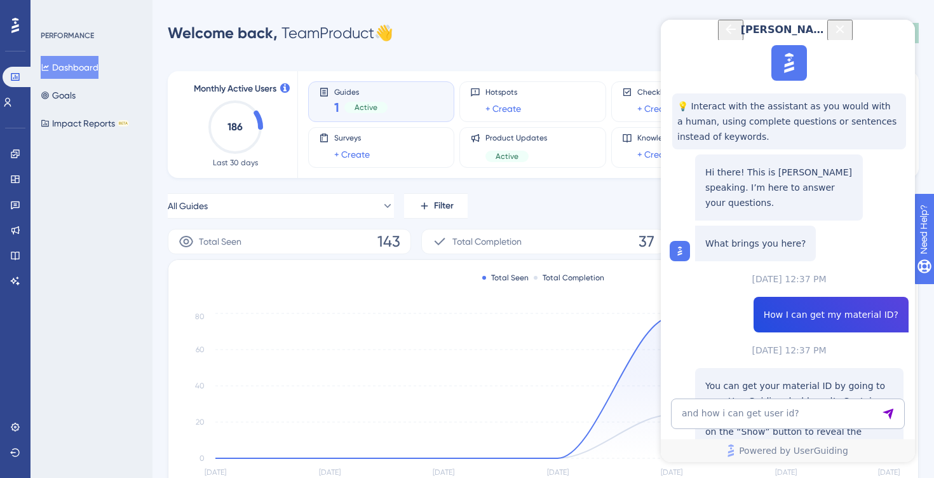
click at [848, 37] on icon "Close Button" at bounding box center [840, 29] width 15 height 15
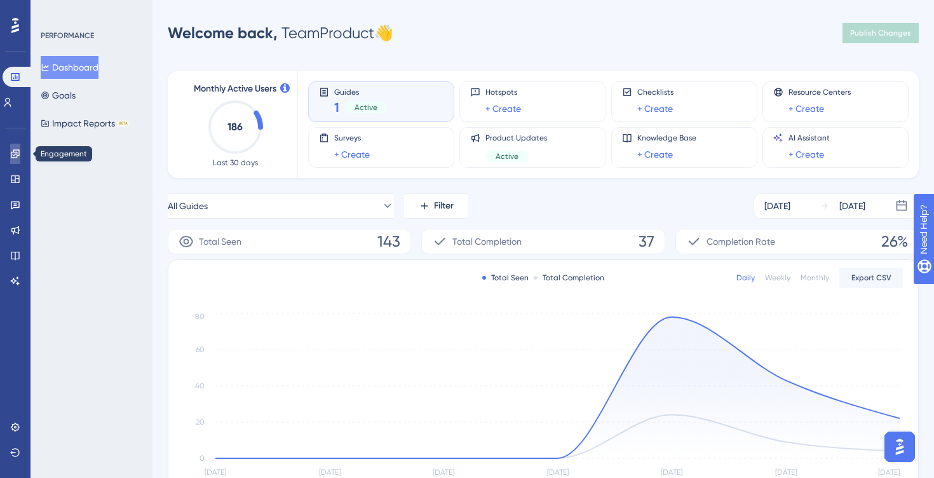
click at [17, 160] on link at bounding box center [15, 154] width 10 height 20
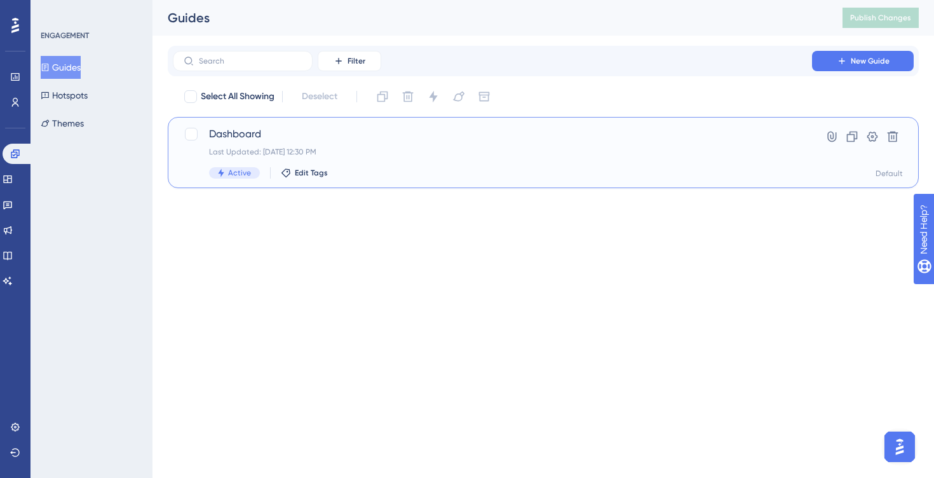
click at [236, 132] on span "Dashboard" at bounding box center [492, 133] width 567 height 15
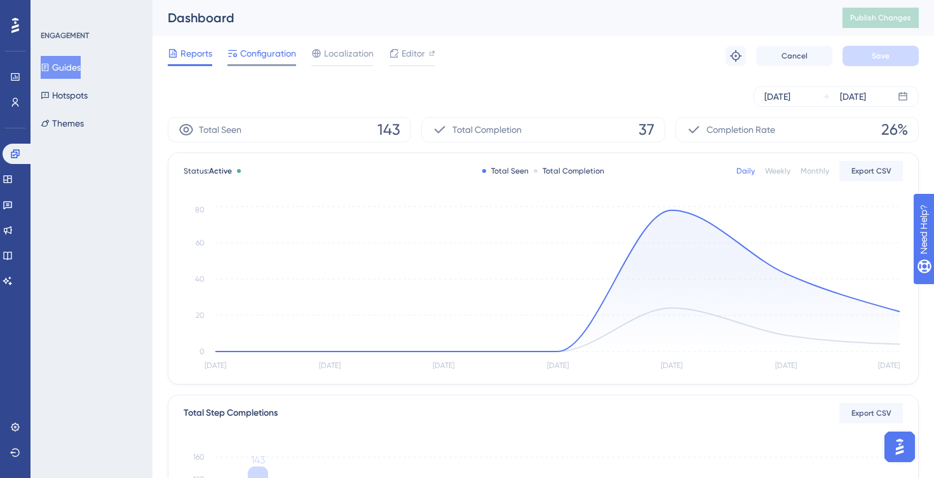
click at [277, 53] on span "Configuration" at bounding box center [268, 53] width 56 height 15
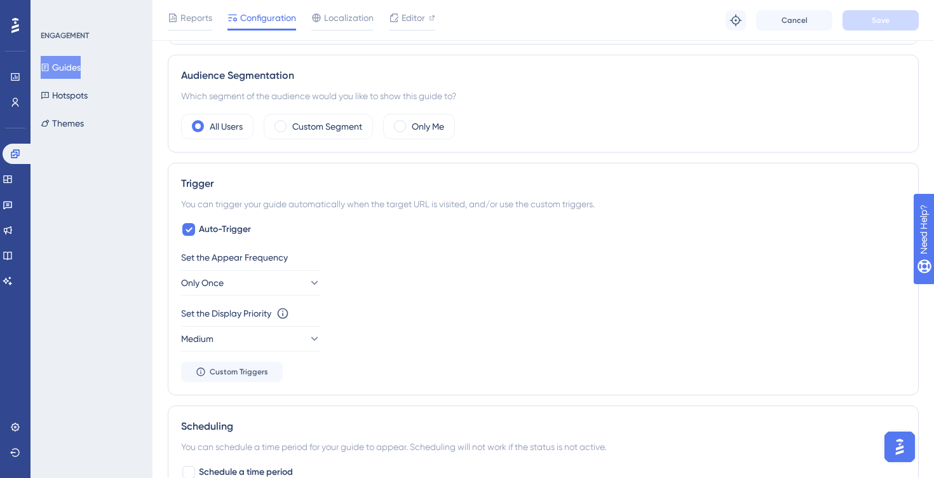
scroll to position [456, 0]
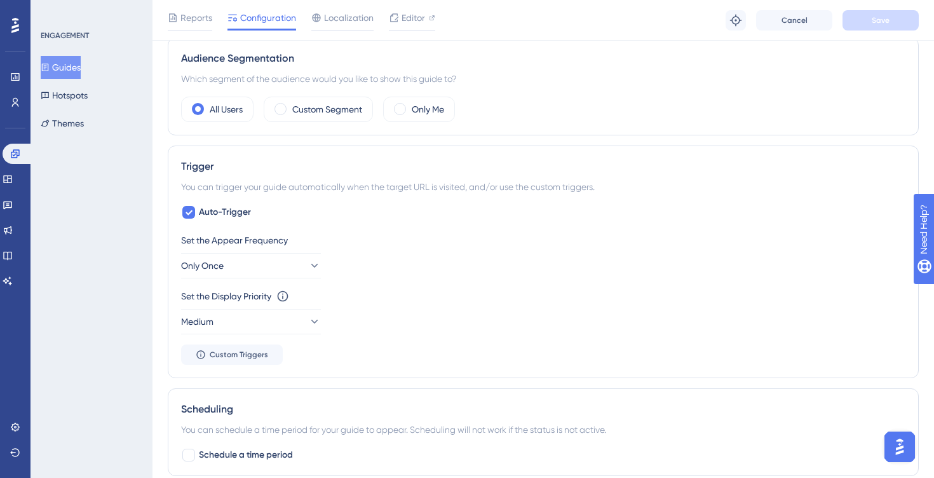
click at [262, 186] on div "You can trigger your guide automatically when the target URL is visited, and/or…" at bounding box center [543, 186] width 725 height 15
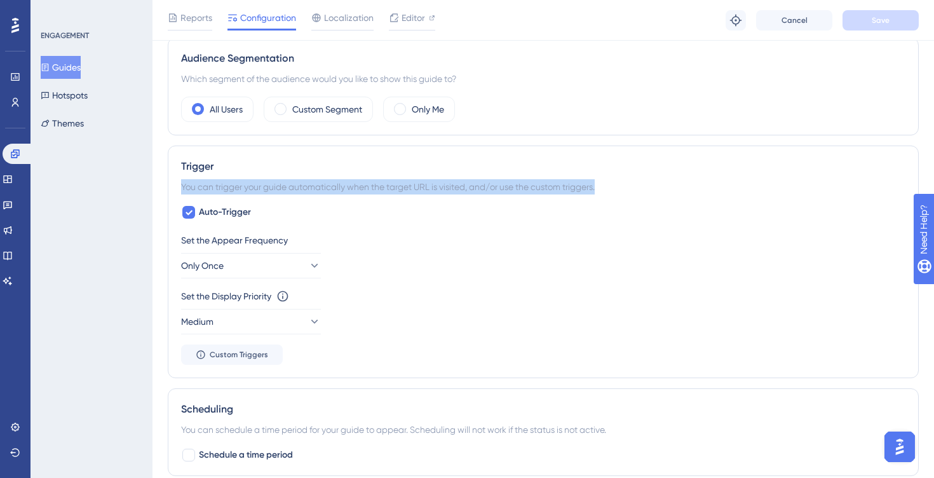
click at [262, 186] on div "You can trigger your guide automatically when the target URL is visited, and/or…" at bounding box center [543, 186] width 725 height 15
click at [290, 271] on button "Only Once" at bounding box center [251, 265] width 140 height 25
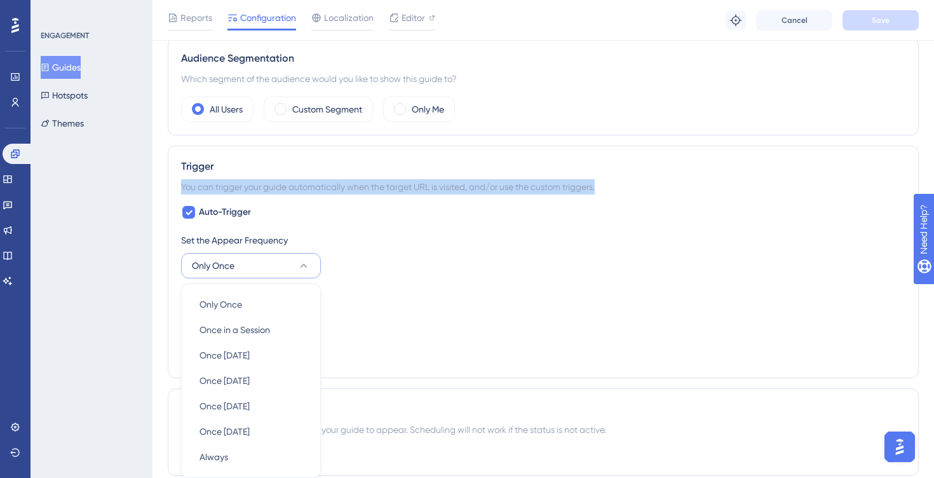
scroll to position [598, 0]
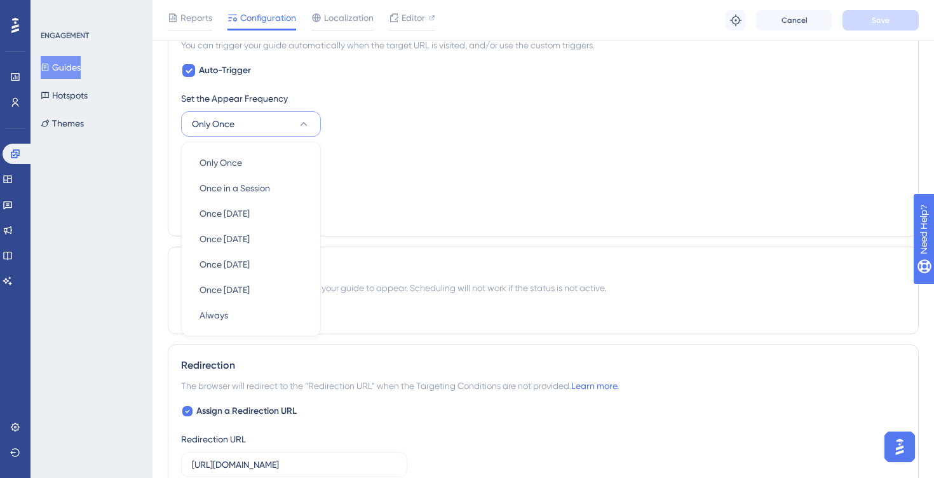
click at [376, 150] on div "Set the Display Priority This option will set the display priority between auto…" at bounding box center [543, 154] width 725 height 15
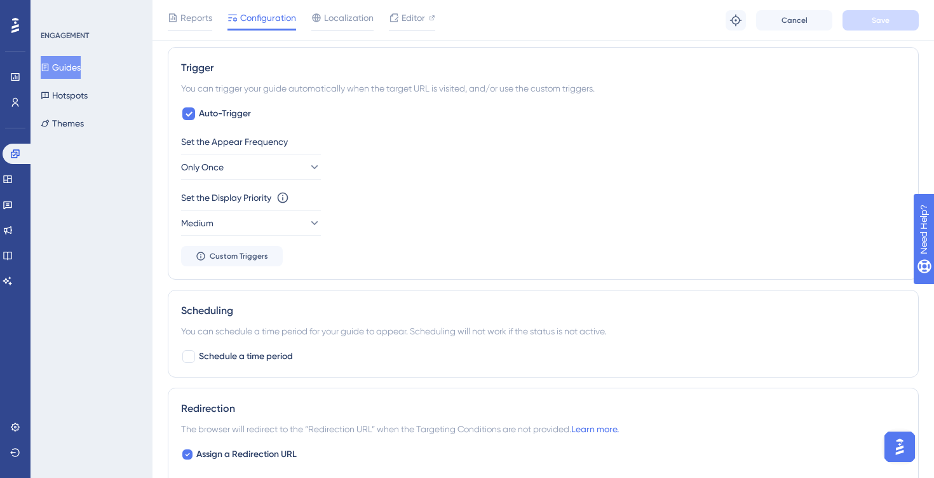
scroll to position [544, 0]
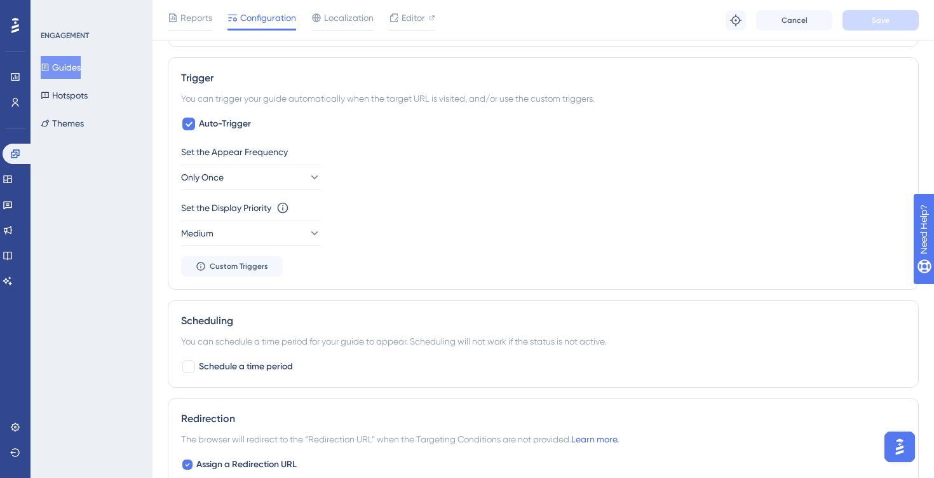
click at [343, 100] on div "You can trigger your guide automatically when the target URL is visited, and/or…" at bounding box center [543, 98] width 725 height 15
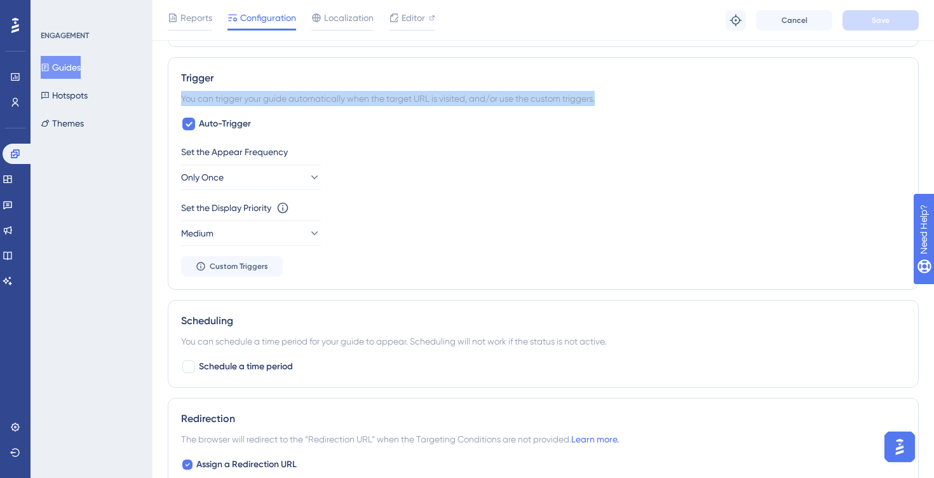
click at [343, 100] on div "You can trigger your guide automatically when the target URL is visited, and/or…" at bounding box center [543, 98] width 725 height 15
copy div "You can trigger your guide automatically when the target URL is visited, and/or…"
click at [308, 230] on icon at bounding box center [314, 233] width 13 height 13
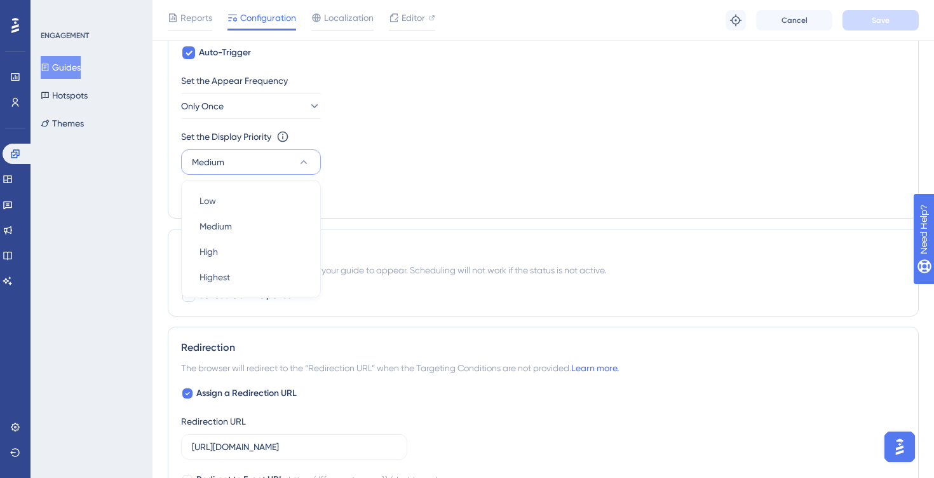
click at [417, 161] on div "Set the Display Priority This option will set the display priority between auto…" at bounding box center [543, 152] width 725 height 46
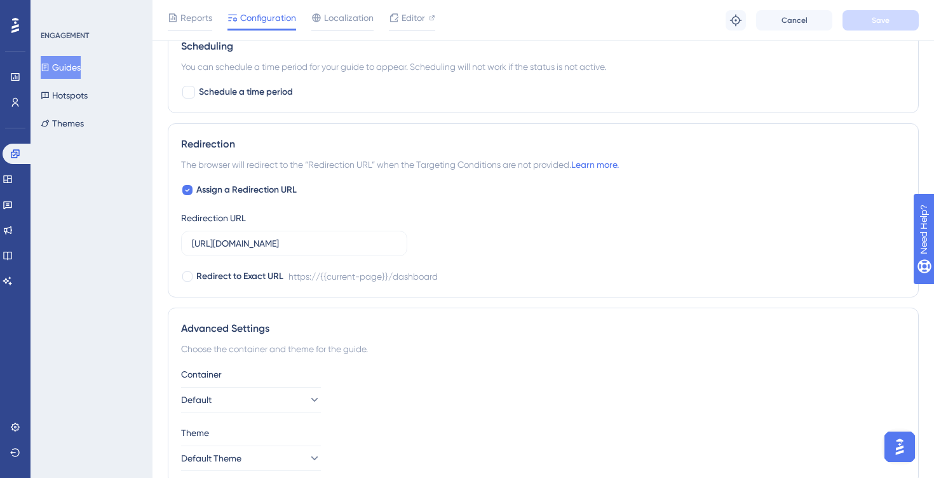
scroll to position [876, 0]
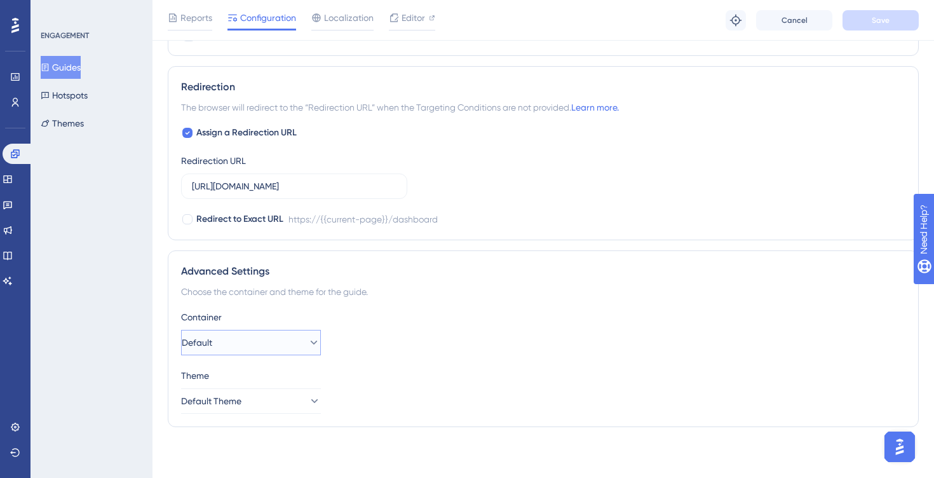
click at [281, 337] on button "Default" at bounding box center [251, 342] width 140 height 25
click at [282, 402] on button "Default Theme" at bounding box center [251, 400] width 140 height 25
click at [418, 315] on div "Container" at bounding box center [543, 317] width 725 height 15
